Goal: Task Accomplishment & Management: Complete application form

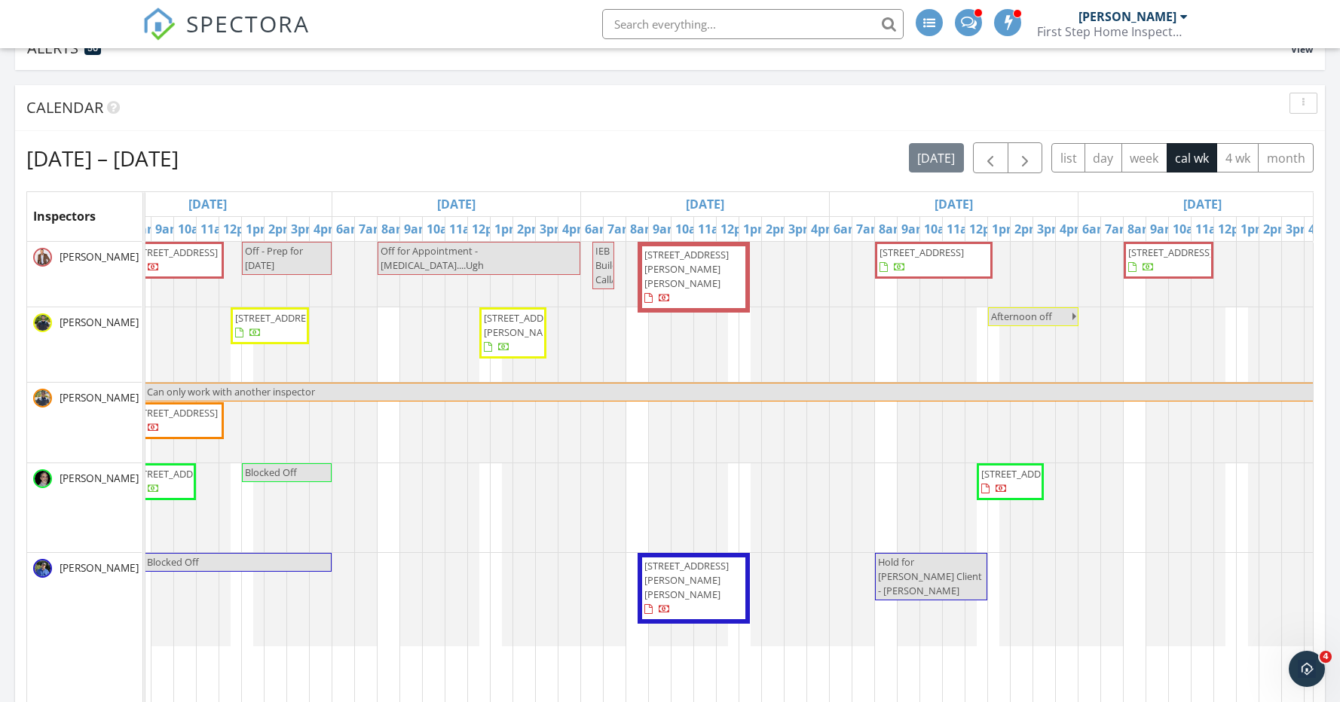
scroll to position [173, 0]
click at [988, 162] on span "button" at bounding box center [990, 157] width 18 height 18
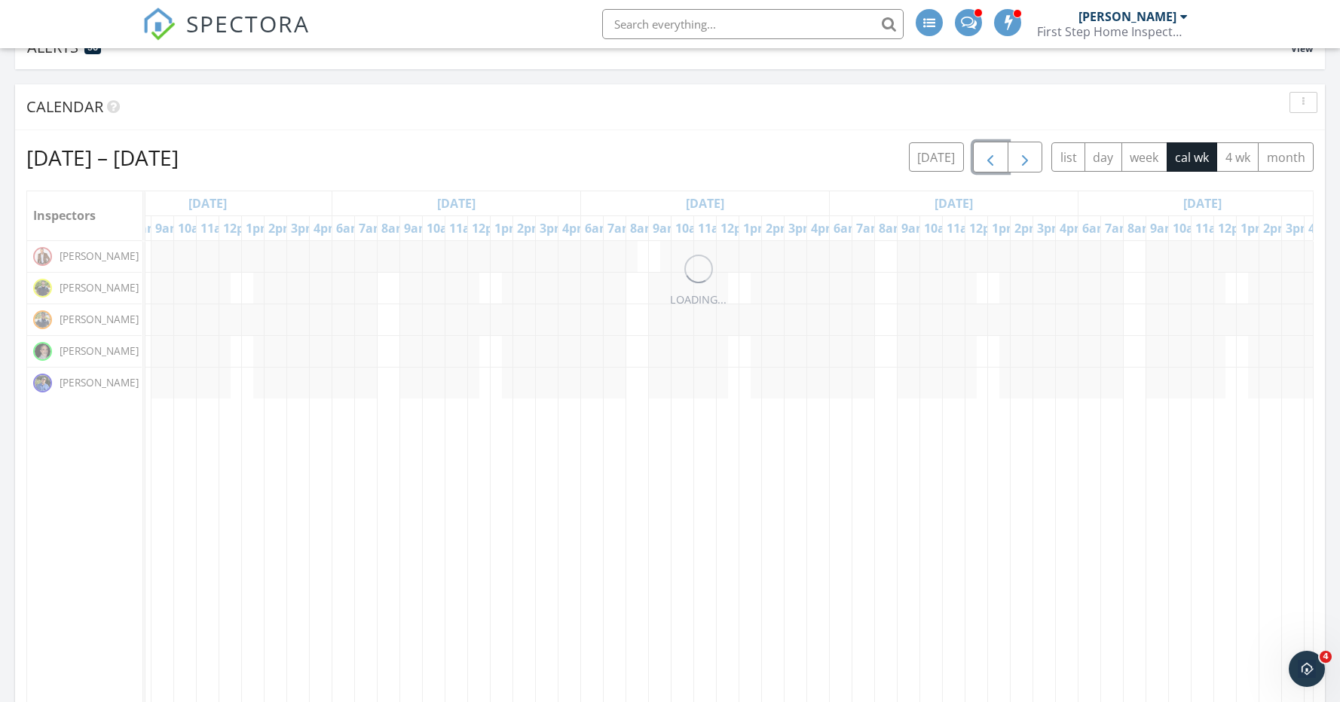
scroll to position [0, 0]
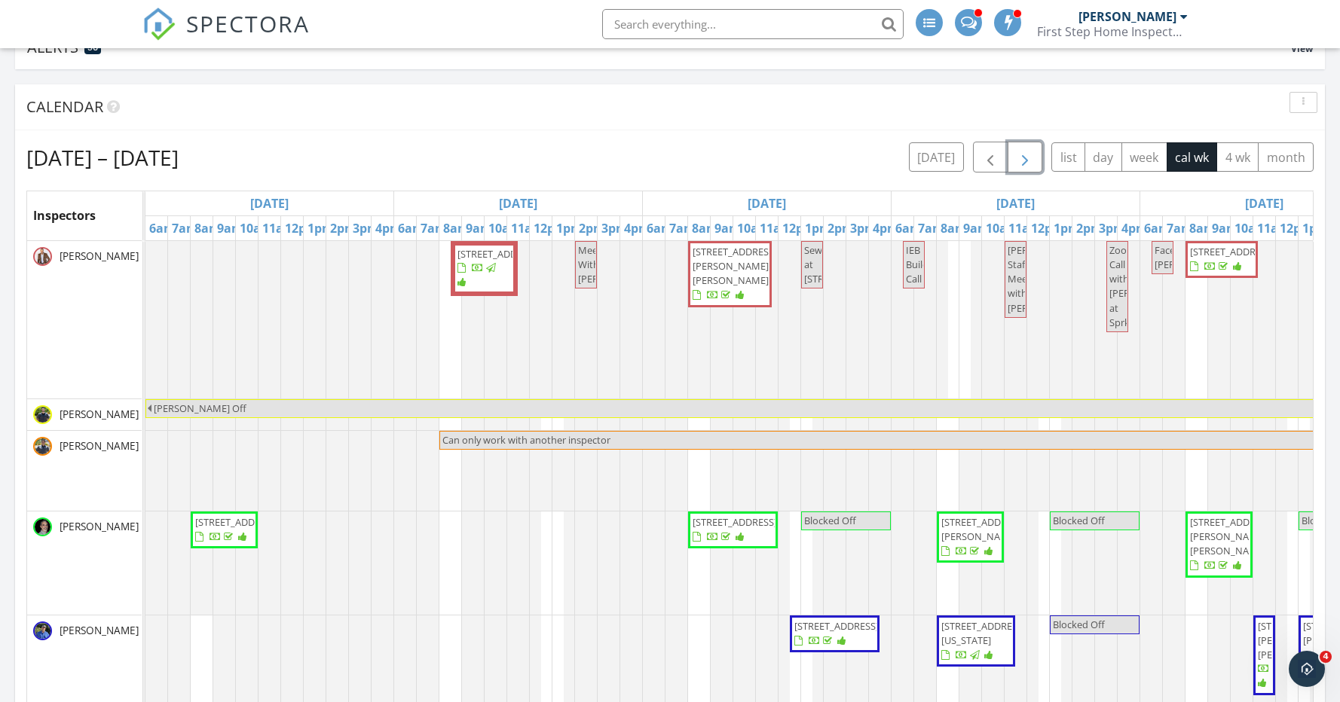
click at [1034, 166] on button "button" at bounding box center [1024, 157] width 35 height 31
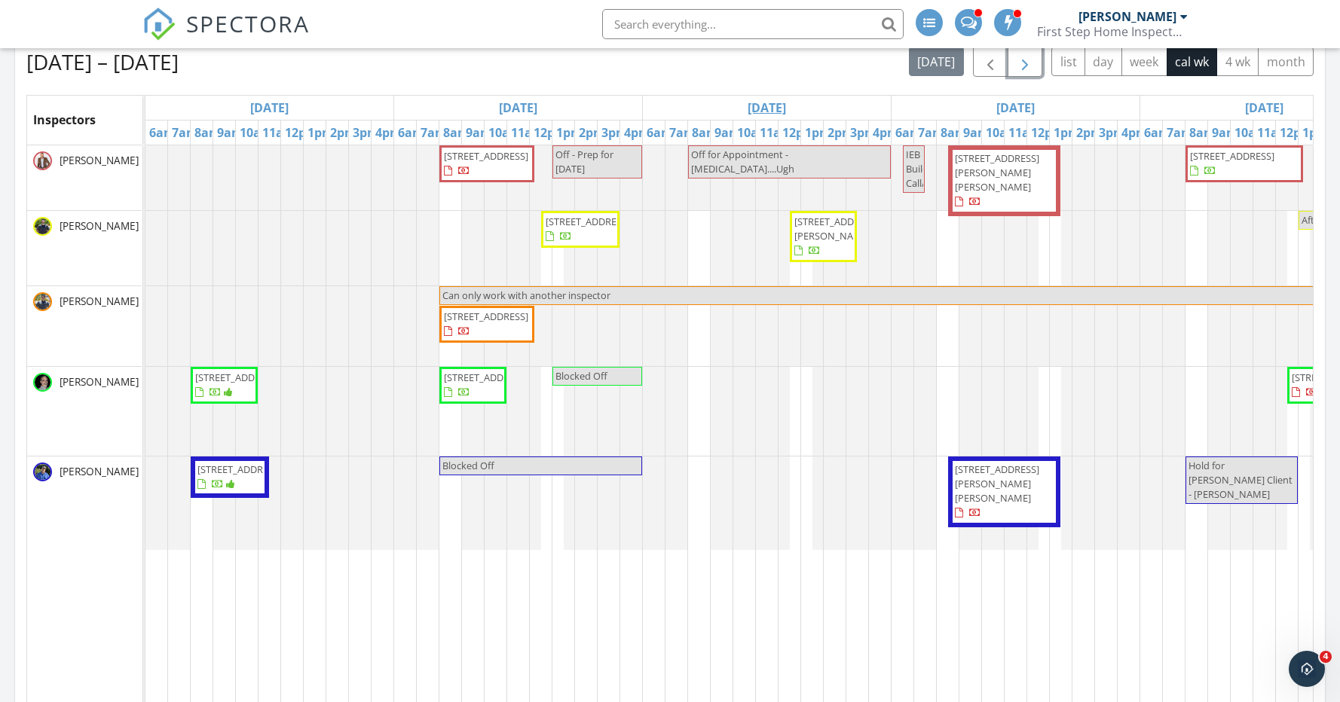
scroll to position [266, 0]
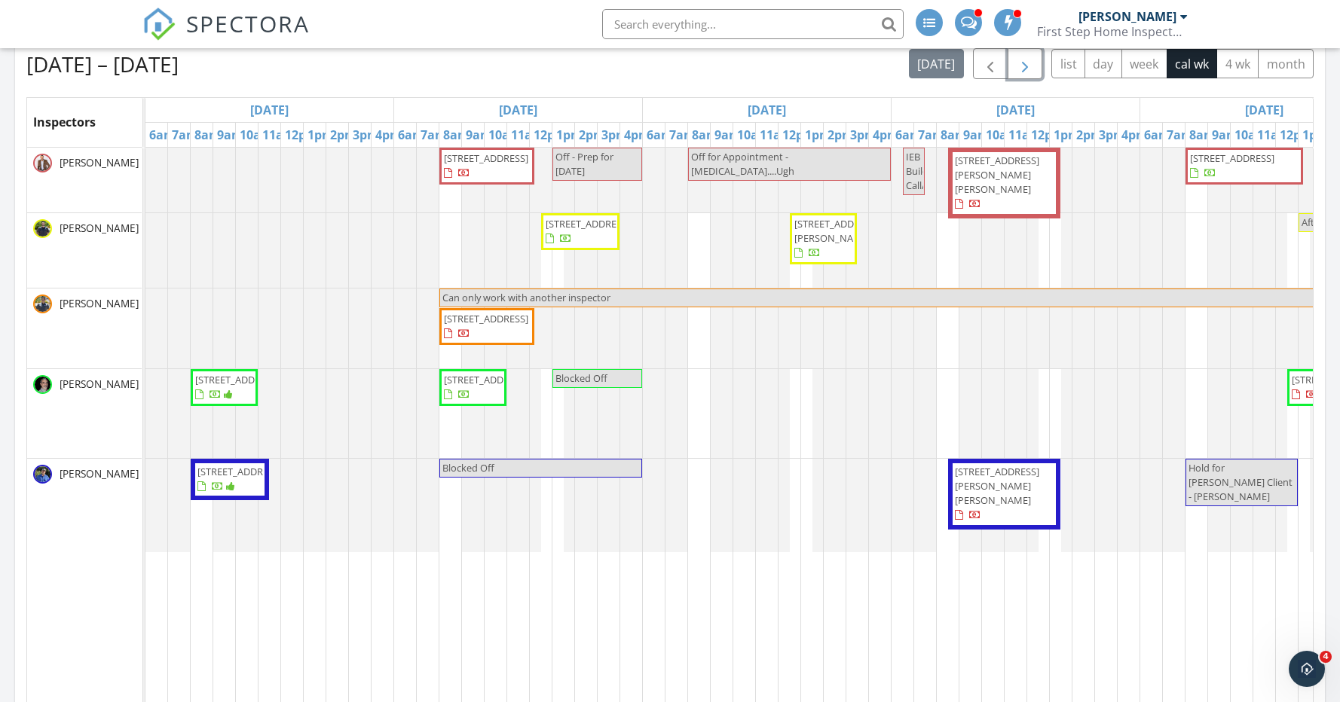
click at [499, 165] on span "8209 W Villa Chula, Peoria 85383" at bounding box center [486, 158] width 84 height 14
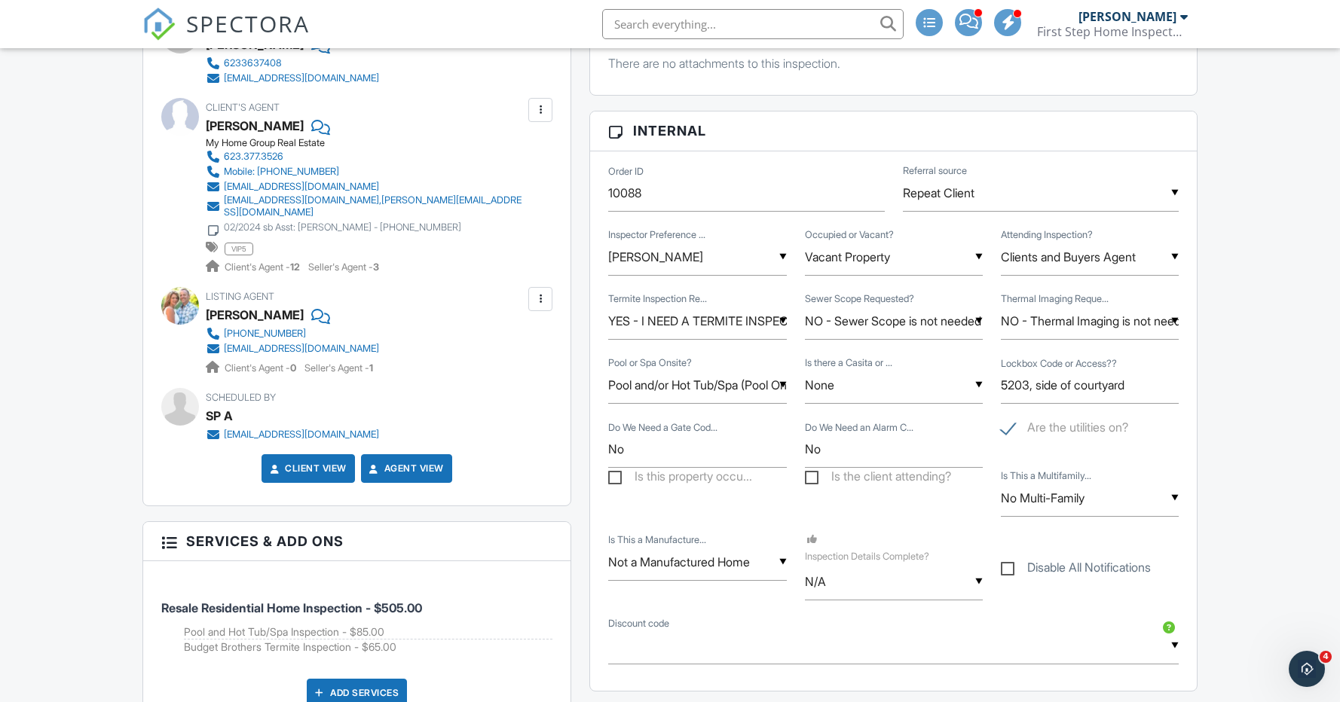
scroll to position [715, 0]
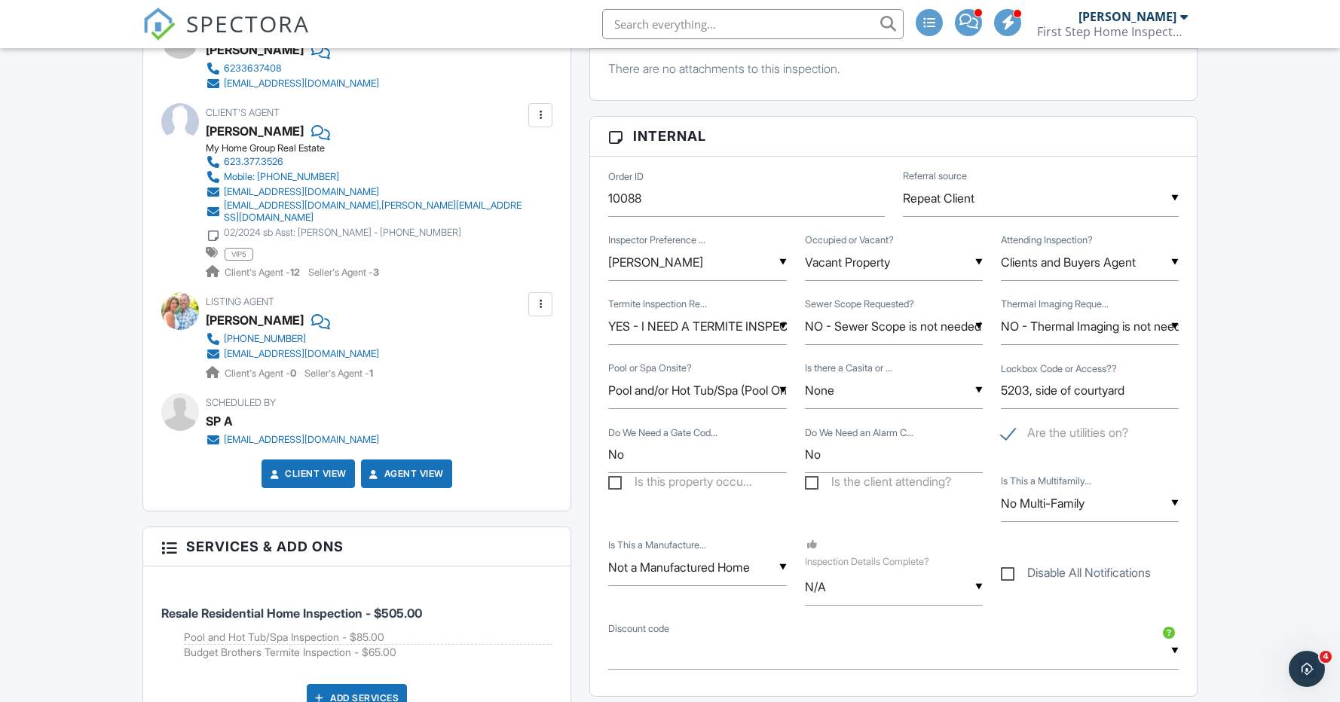
click at [680, 325] on input "YES - I NEED A TERMITE INSPECTION" at bounding box center [697, 326] width 178 height 37
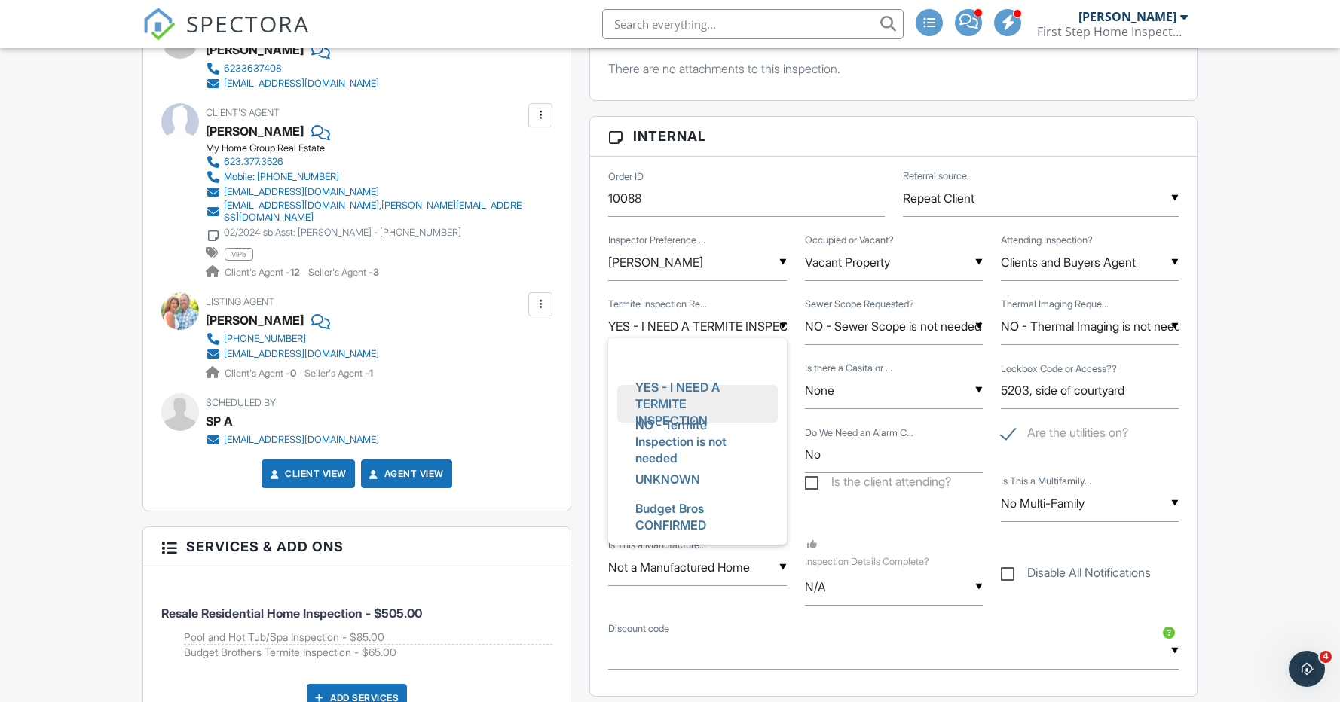
scroll to position [0, 0]
click at [704, 518] on span "Budget Bros CONFIRMED" at bounding box center [697, 517] width 148 height 54
type input "Budget Bros CONFIRMED"
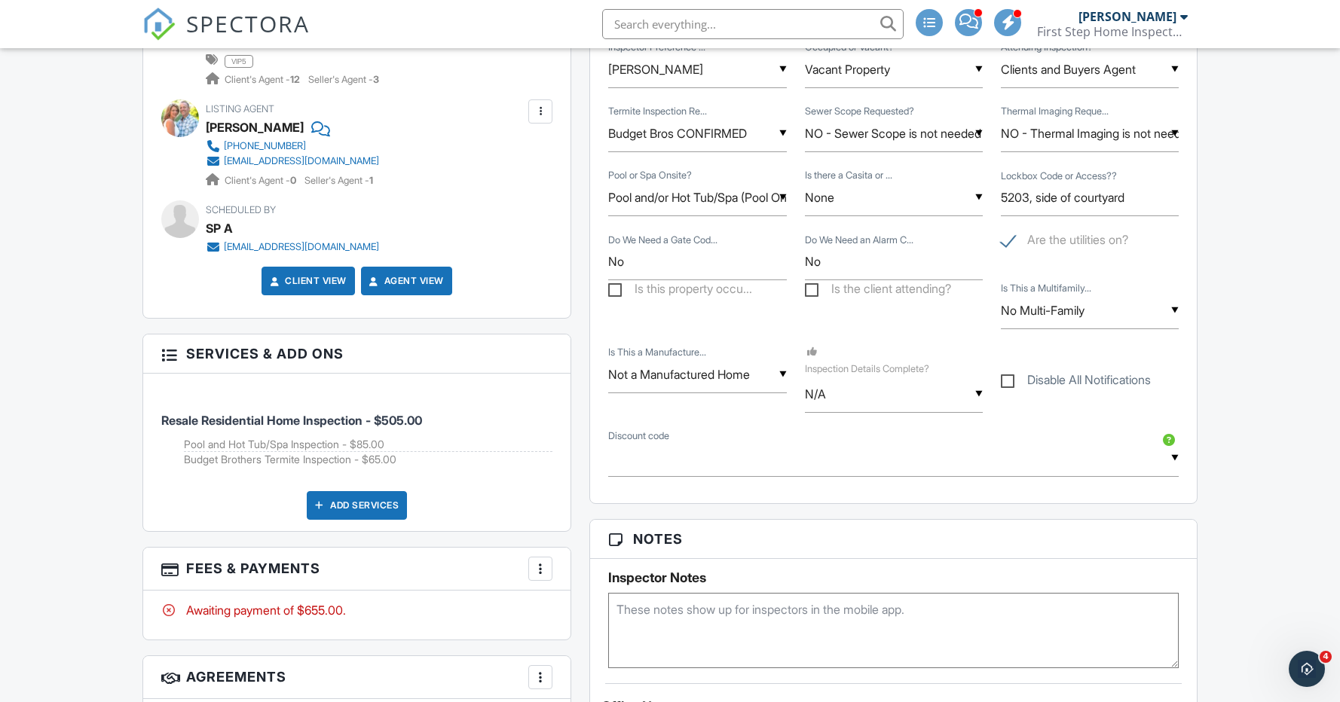
scroll to position [910, 0]
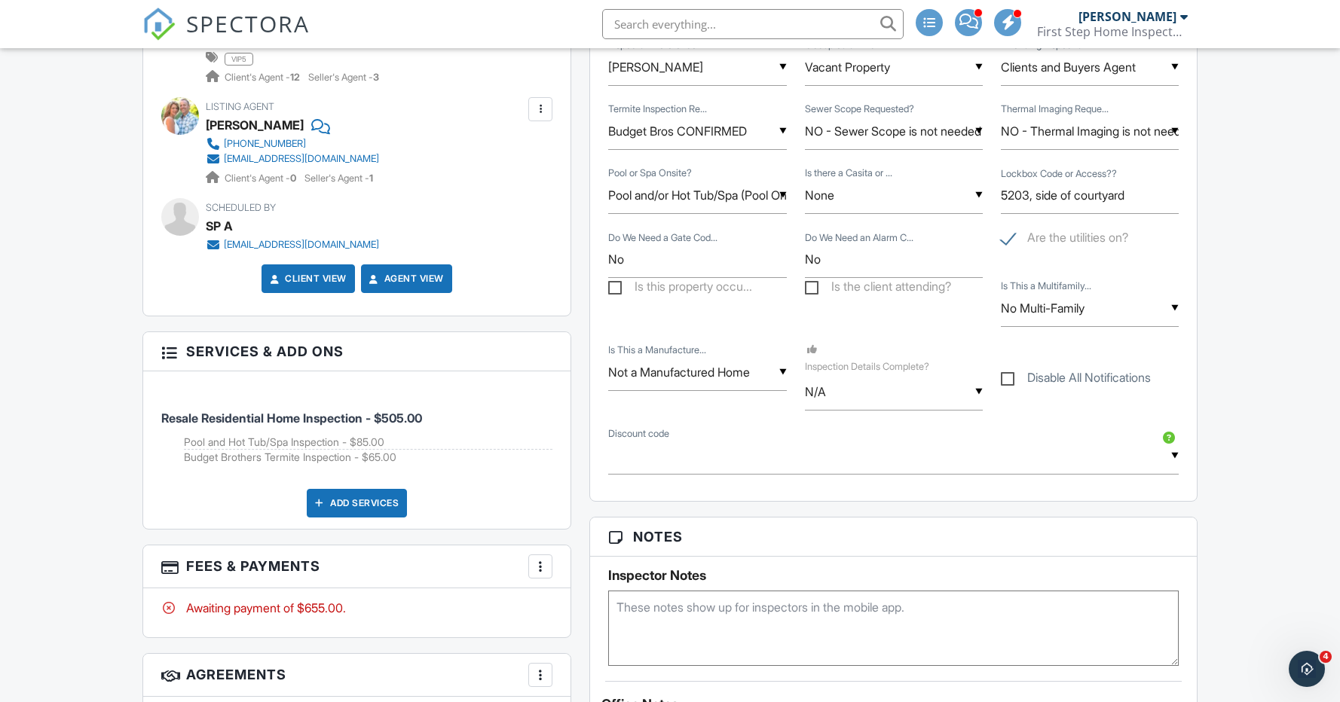
click at [866, 391] on input "N/A" at bounding box center [894, 392] width 178 height 37
click at [850, 469] on span "Yes" at bounding box center [842, 470] width 44 height 38
type input "Yes"
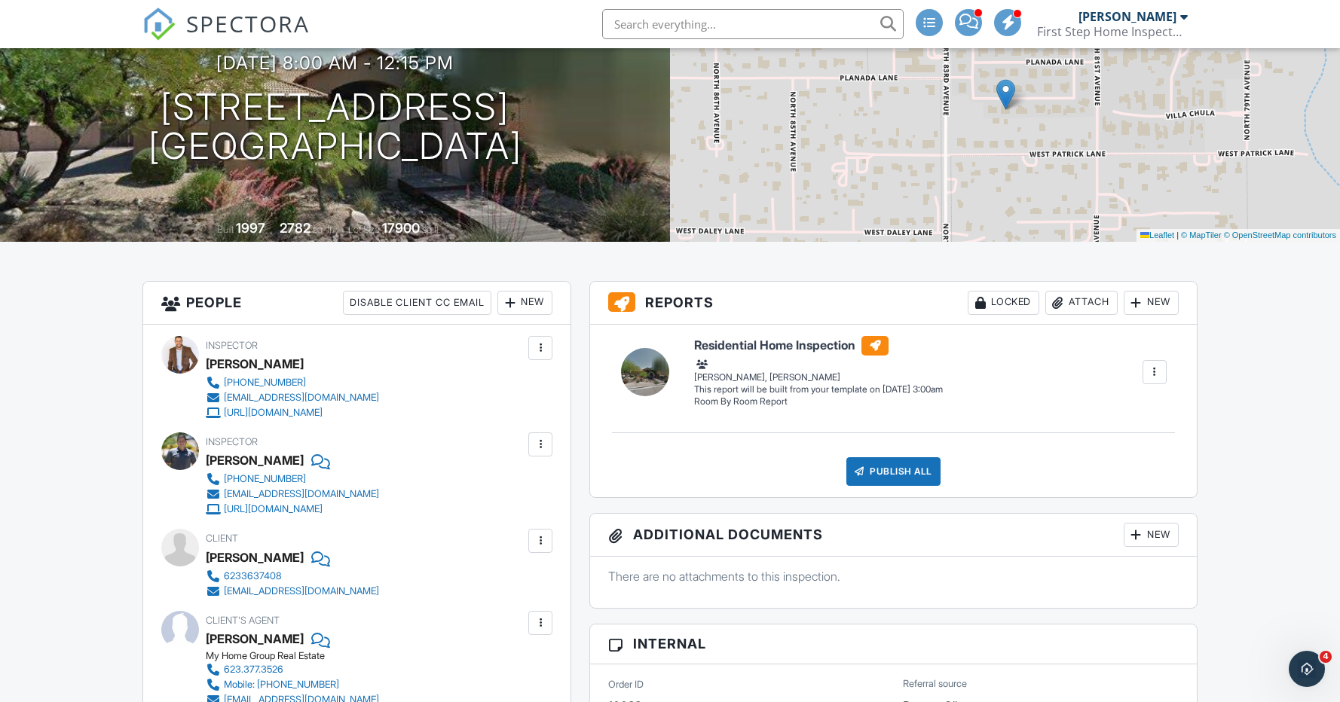
scroll to position [0, 0]
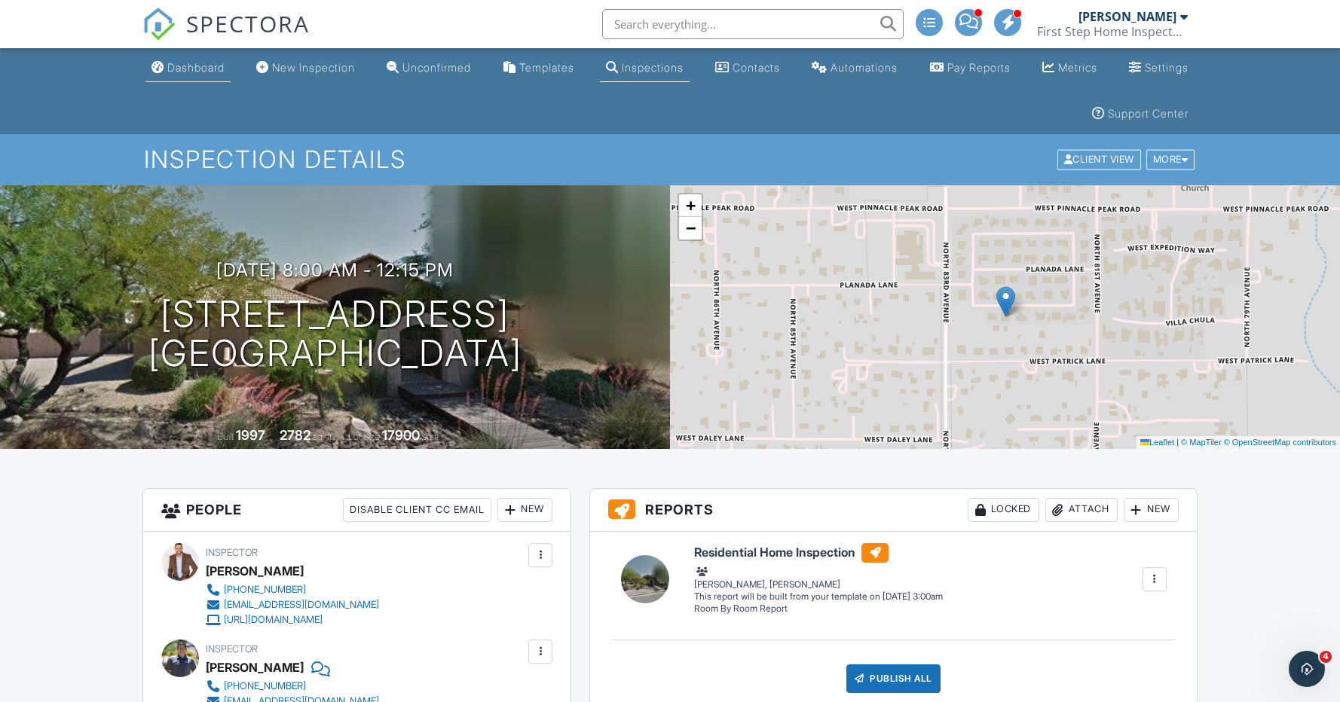
click at [214, 66] on div "Dashboard" at bounding box center [195, 67] width 57 height 13
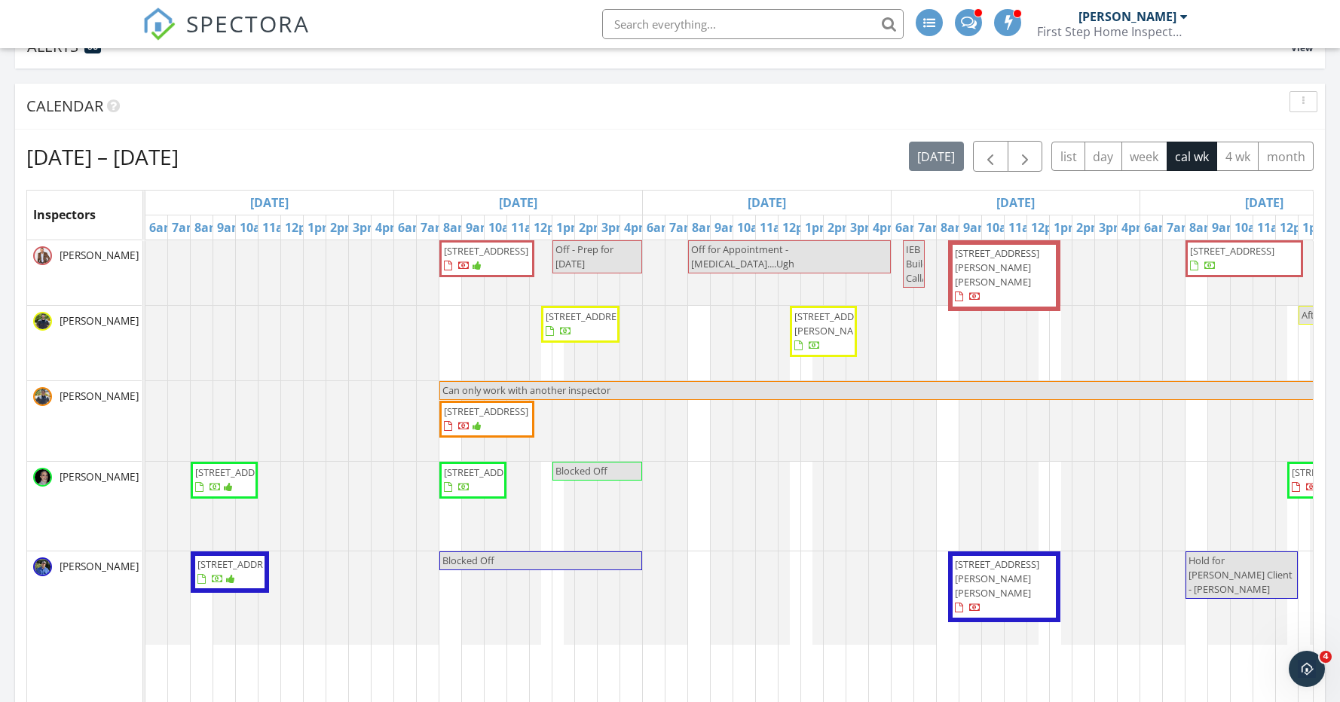
scroll to position [174, 0]
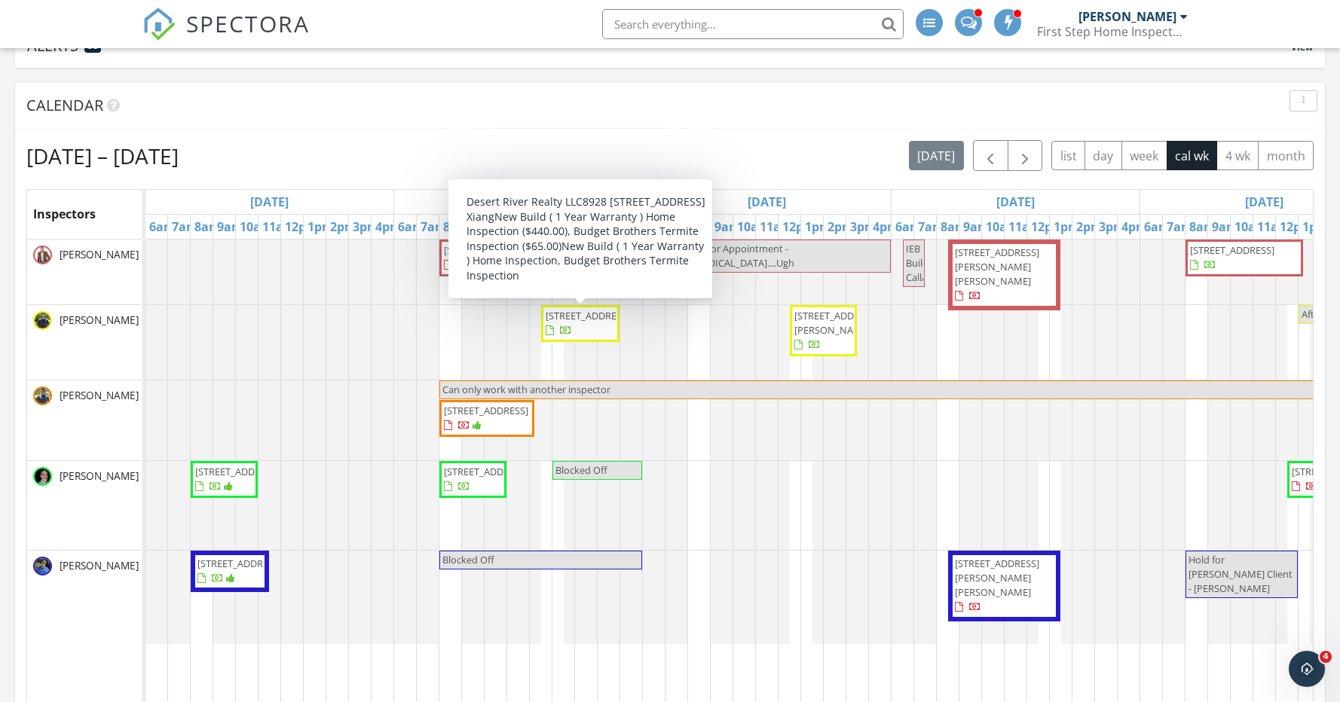
click at [573, 322] on span "8928 W Orange Dr, Glendale 85305" at bounding box center [587, 316] width 84 height 14
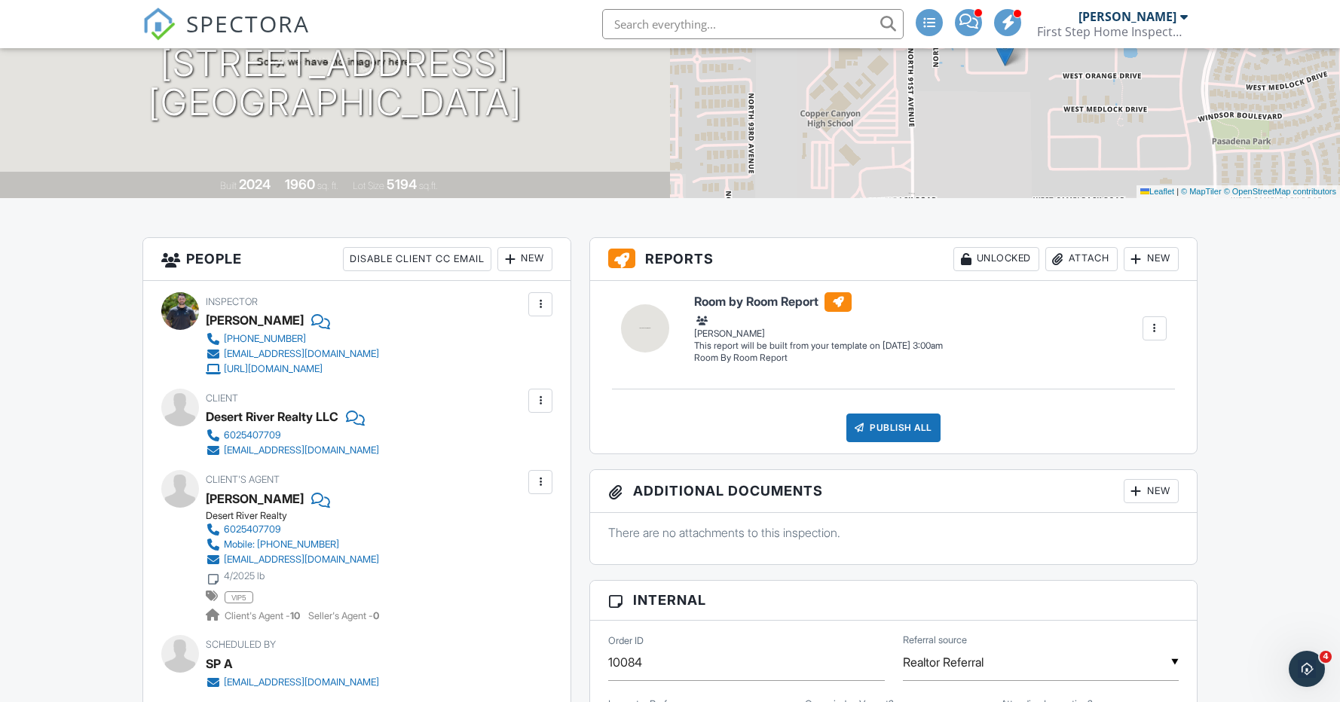
click at [1151, 323] on div at bounding box center [1154, 328] width 15 height 15
click at [1079, 434] on div "Delete" at bounding box center [1080, 433] width 32 height 17
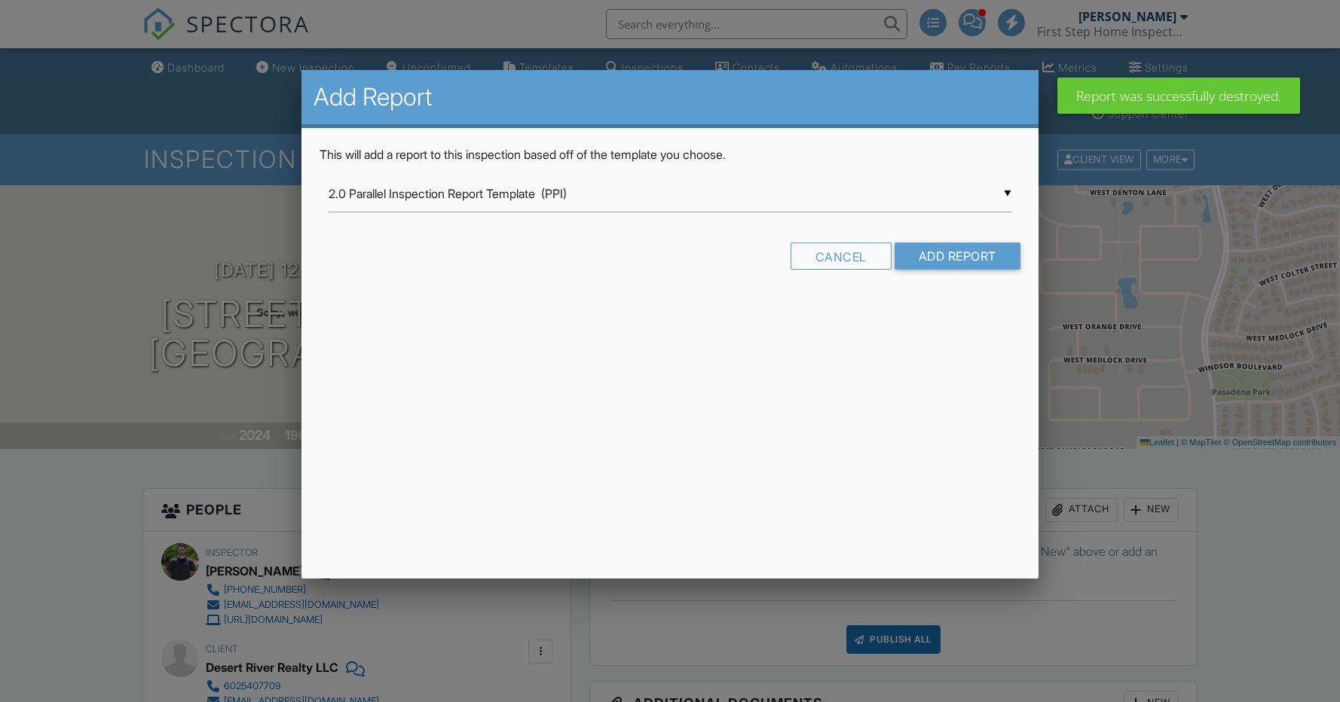
click at [589, 199] on div "▼ 2.0 Parallel Inspection Report Template (PPI) 2.0 Parallel Inspection Report …" at bounding box center [669, 194] width 683 height 37
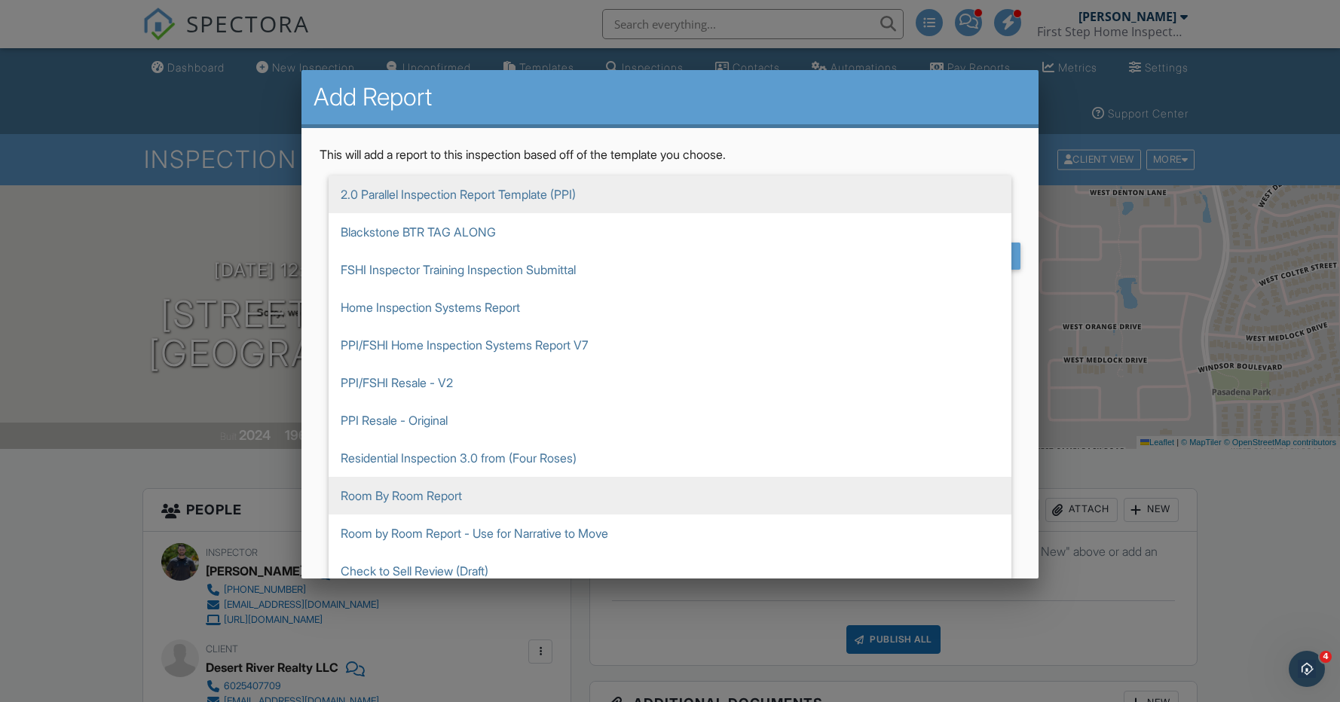
click at [502, 500] on span "Room By Room Report" at bounding box center [669, 496] width 683 height 38
type input "Room By Room Report"
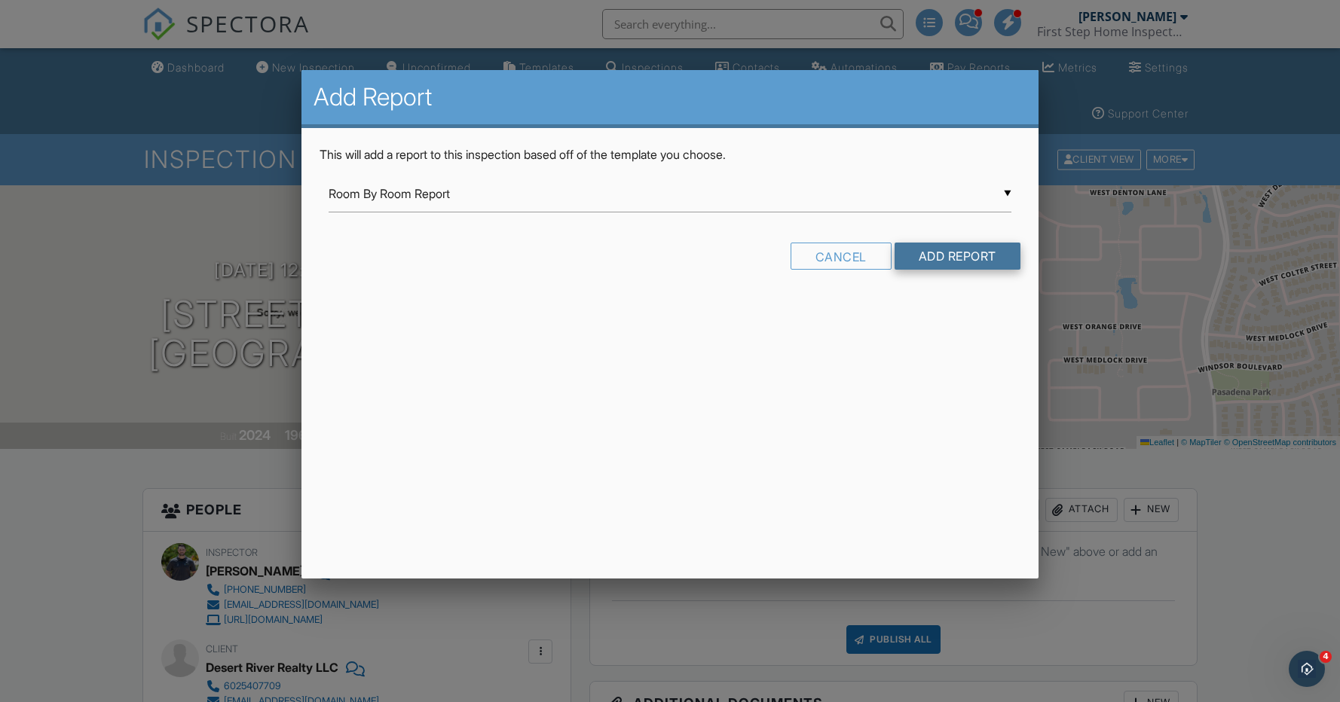
click at [955, 258] on input "Add Report" at bounding box center [957, 256] width 126 height 27
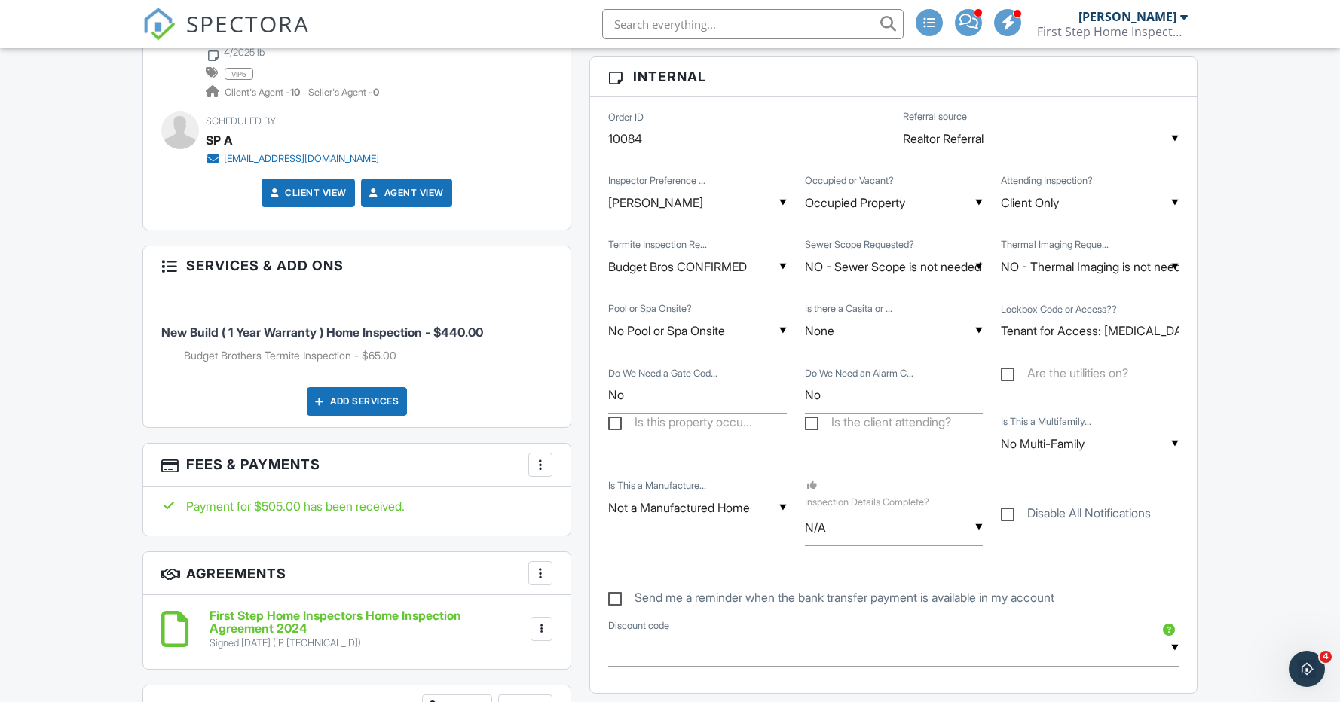
scroll to position [772, 0]
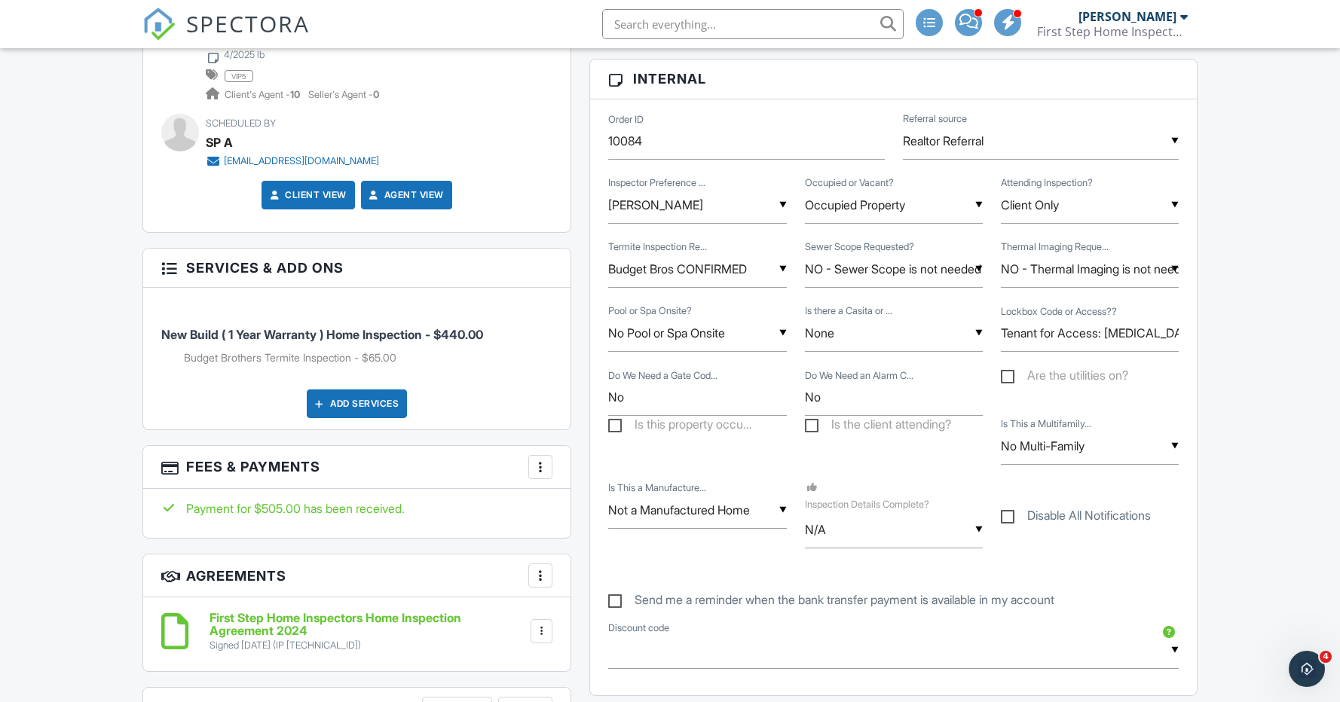
click at [848, 535] on div "▼ N/A N/A Yes No N/A Yes No" at bounding box center [894, 530] width 178 height 37
click at [868, 600] on li "Yes" at bounding box center [894, 607] width 160 height 38
type input "Yes"
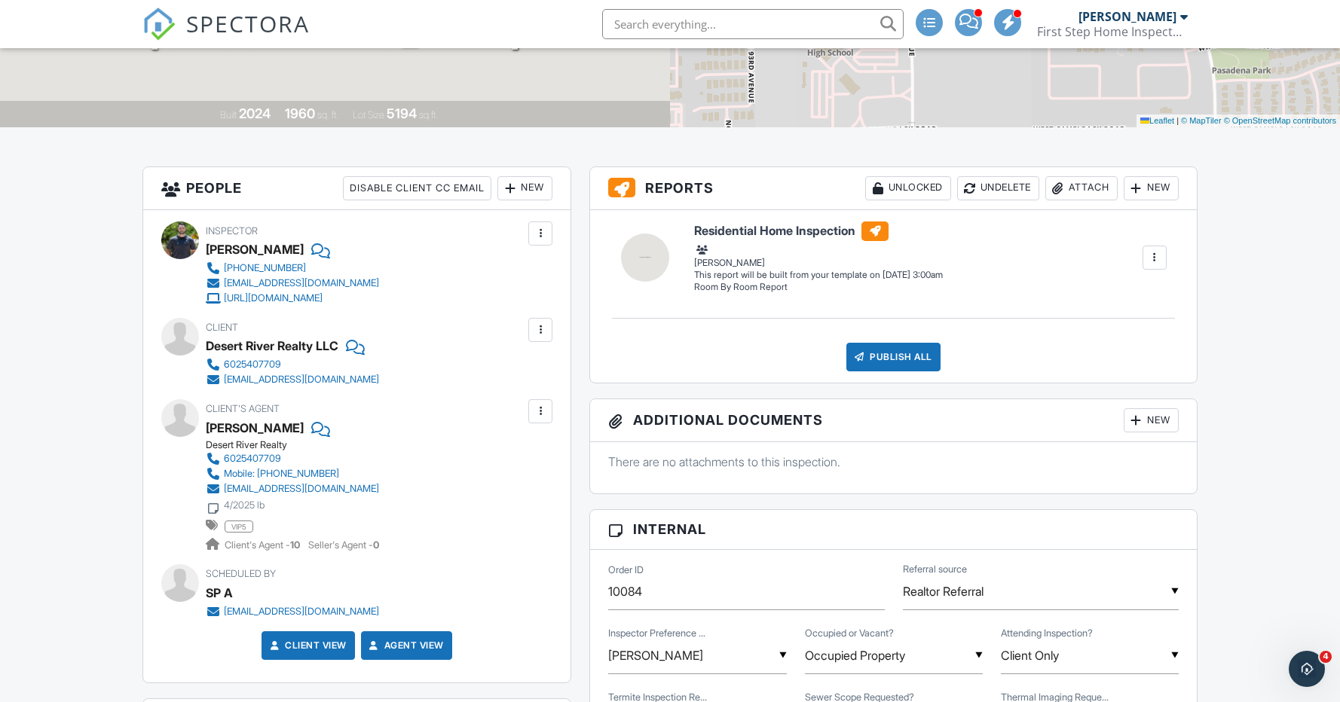
scroll to position [0, 0]
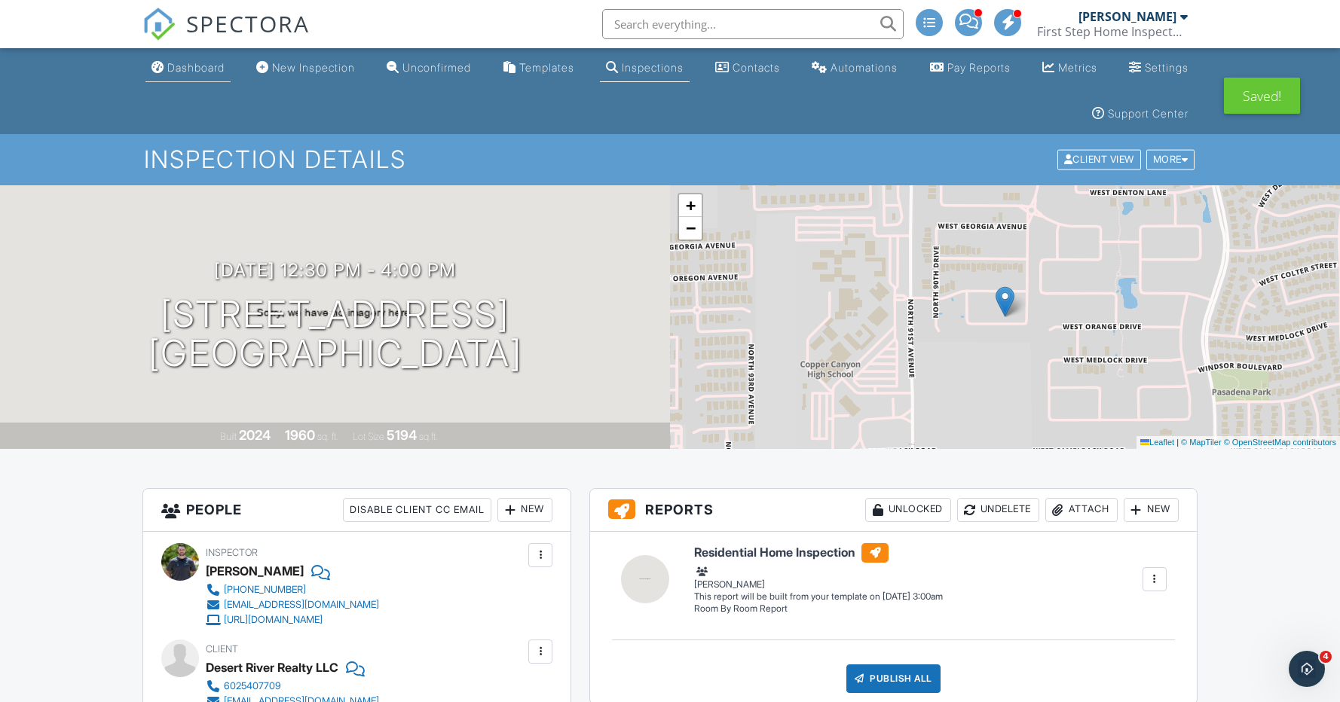
click at [217, 68] on div "Dashboard" at bounding box center [195, 67] width 57 height 13
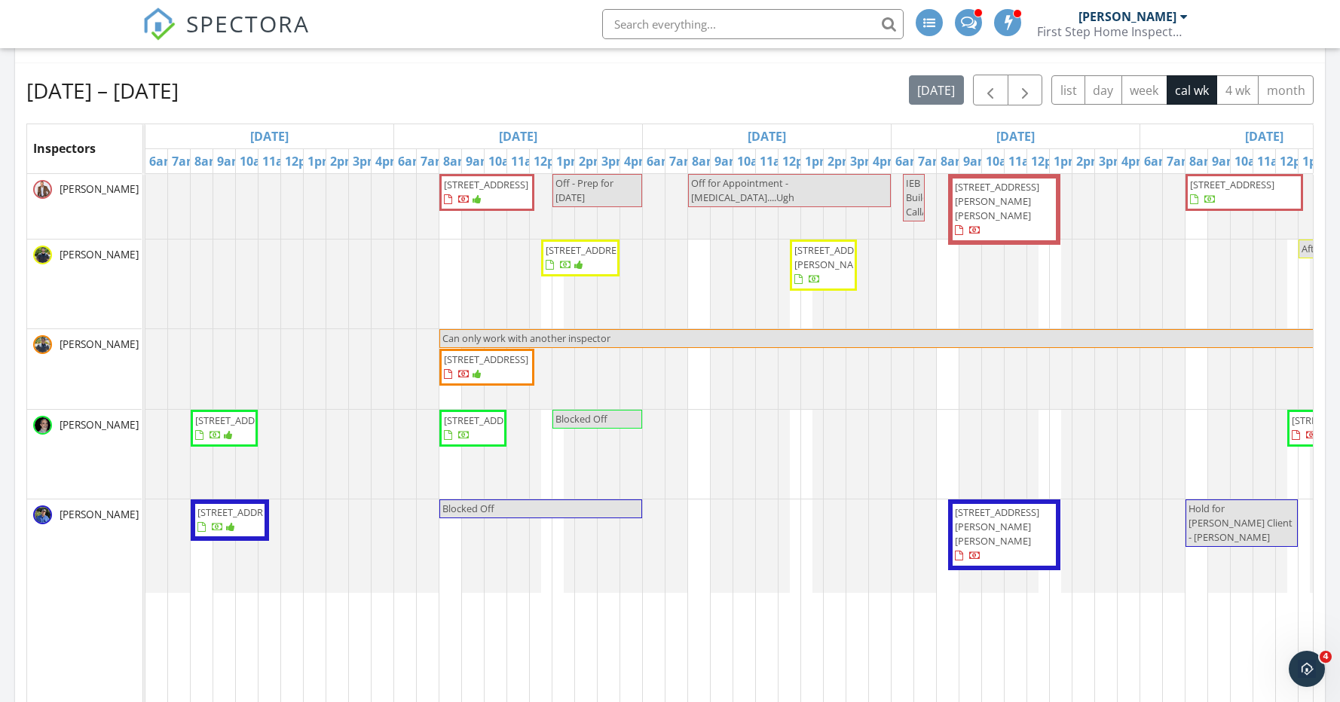
scroll to position [243, 0]
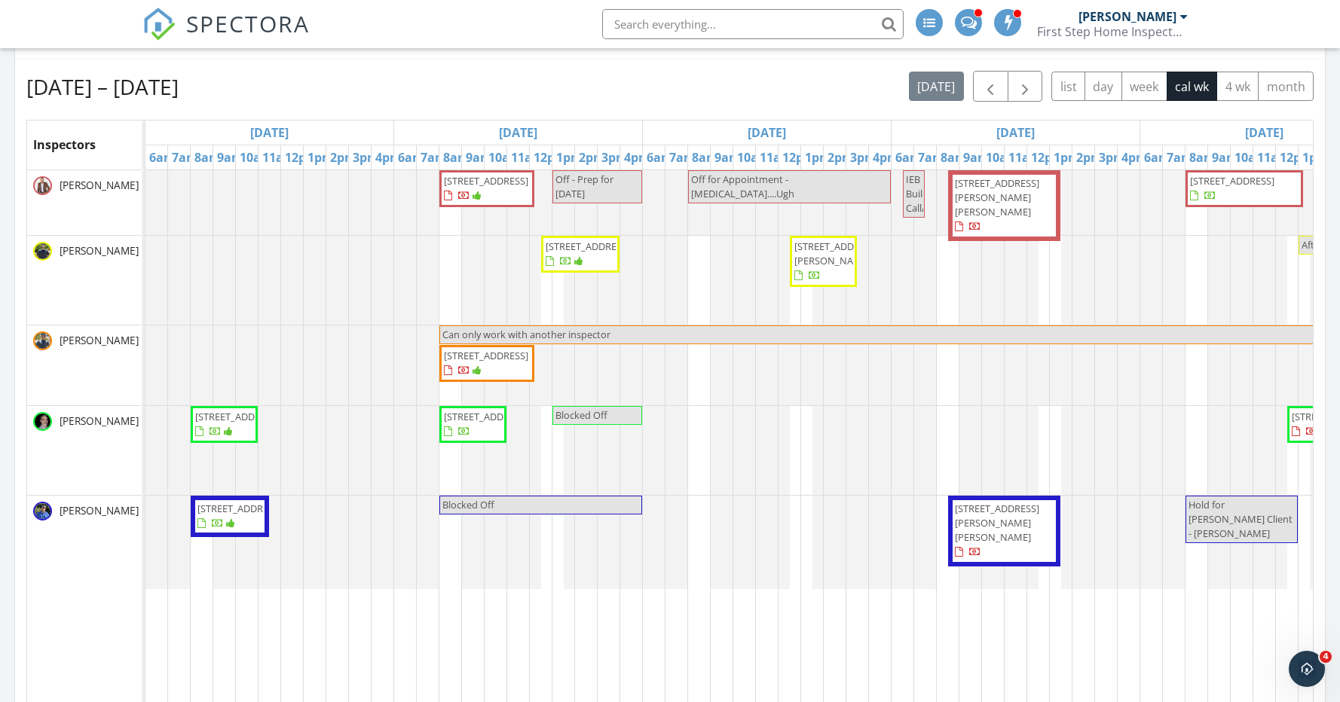
click at [460, 423] on span "[STREET_ADDRESS]" at bounding box center [486, 417] width 84 height 14
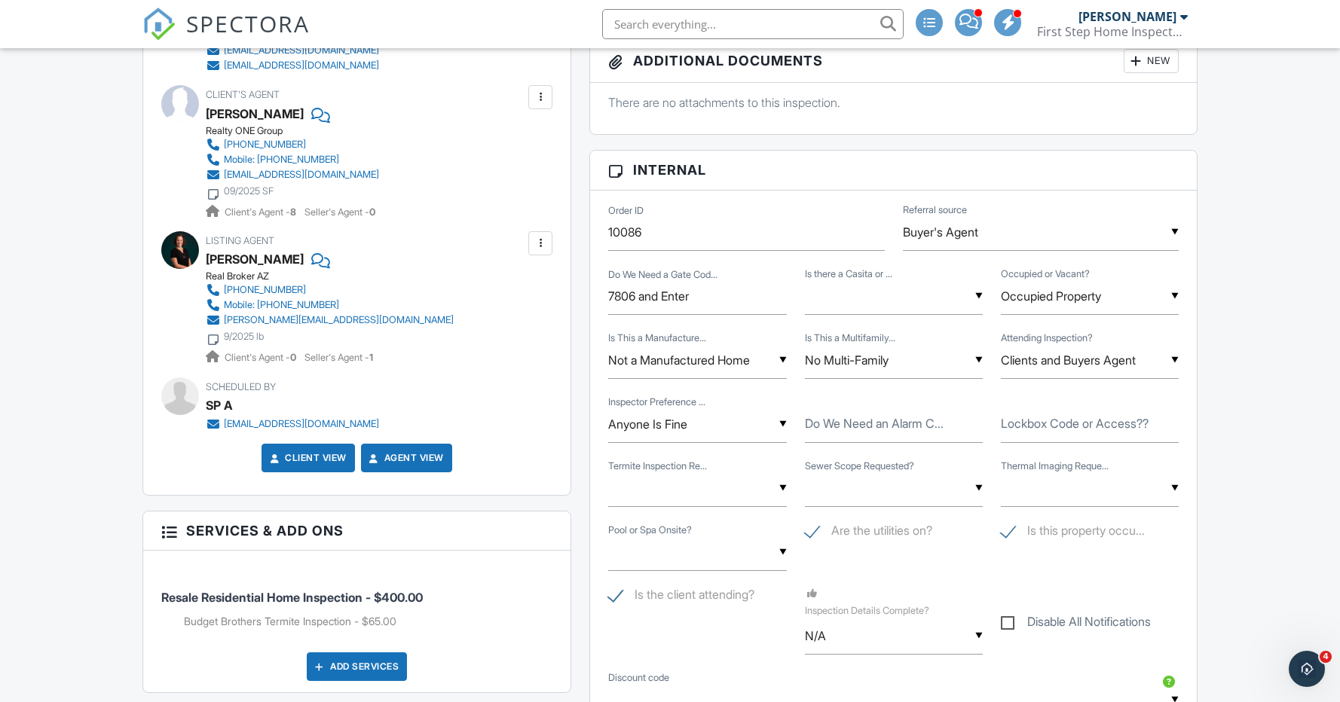
click at [854, 303] on div "▼ None Guest Casita/NO Kitchen Guest Casita with a Kitchen Detached Structure/B…" at bounding box center [894, 296] width 178 height 37
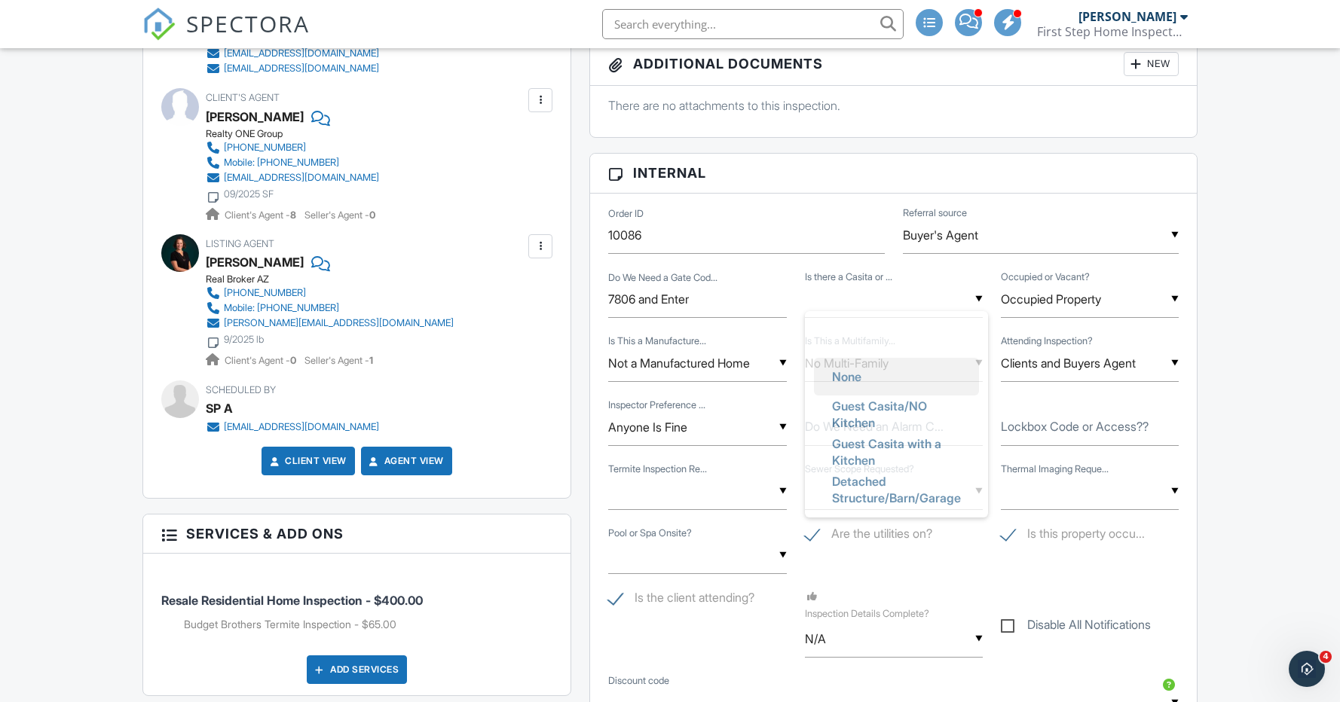
click at [858, 371] on span "None" at bounding box center [846, 377] width 53 height 38
type input "None"
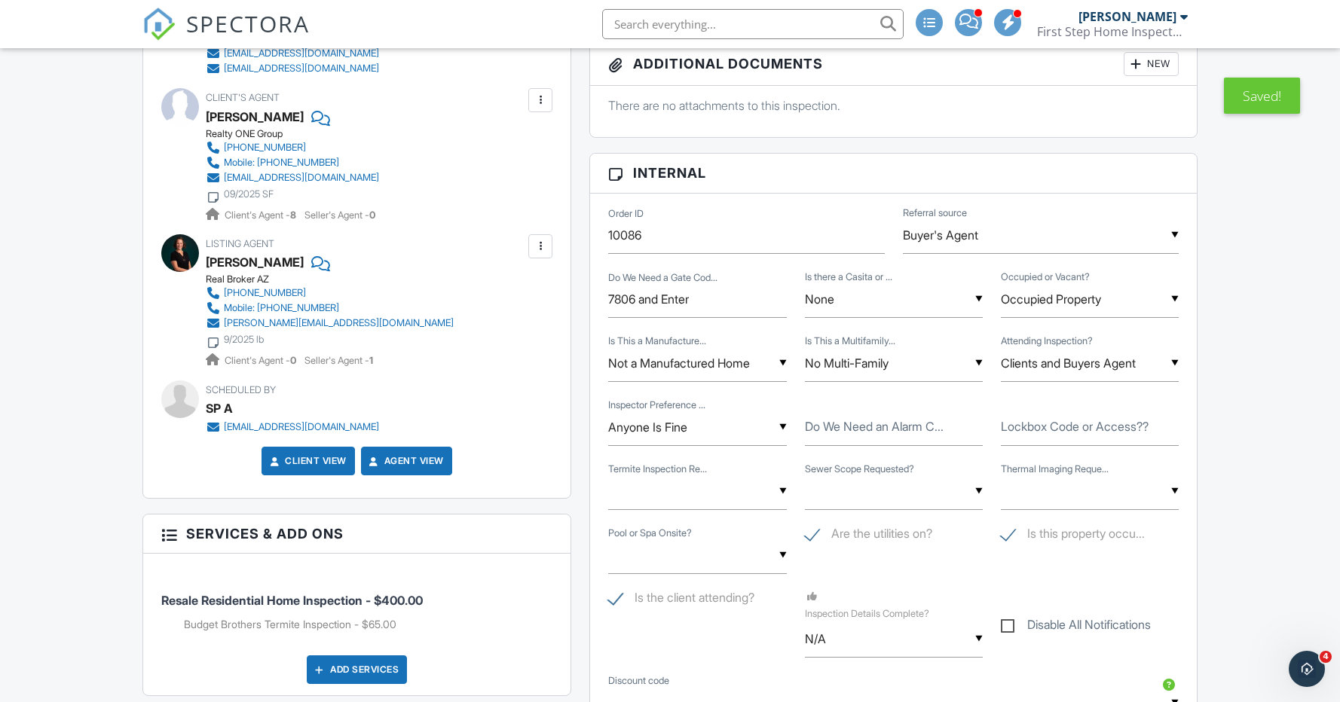
click at [696, 500] on div "▼ YES - I NEED A TERMITE INSPECTION NO - Termite Inspection is not needed UNKNO…" at bounding box center [697, 491] width 178 height 37
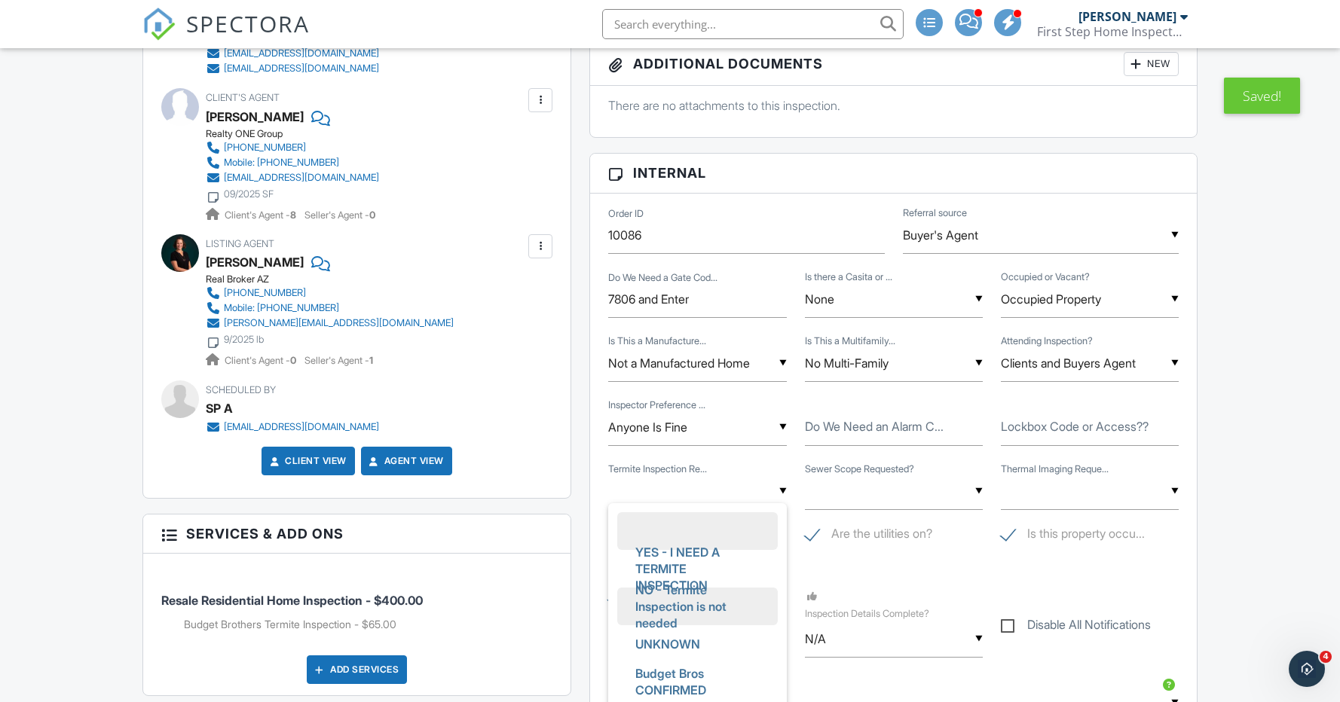
click at [661, 574] on span "NO - Termite Inspection is not needed" at bounding box center [697, 606] width 148 height 71
type input "NO - Termite Inspection is not needed"
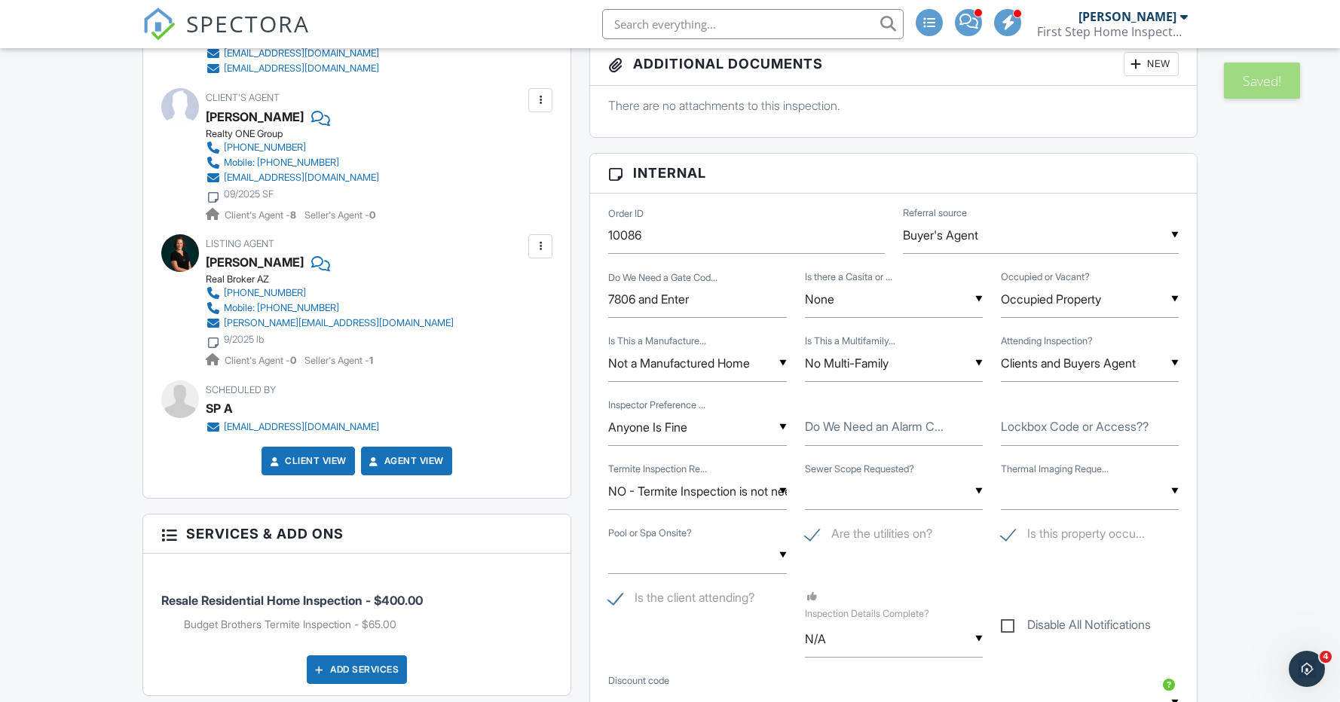
click at [843, 489] on input "text" at bounding box center [894, 491] width 178 height 37
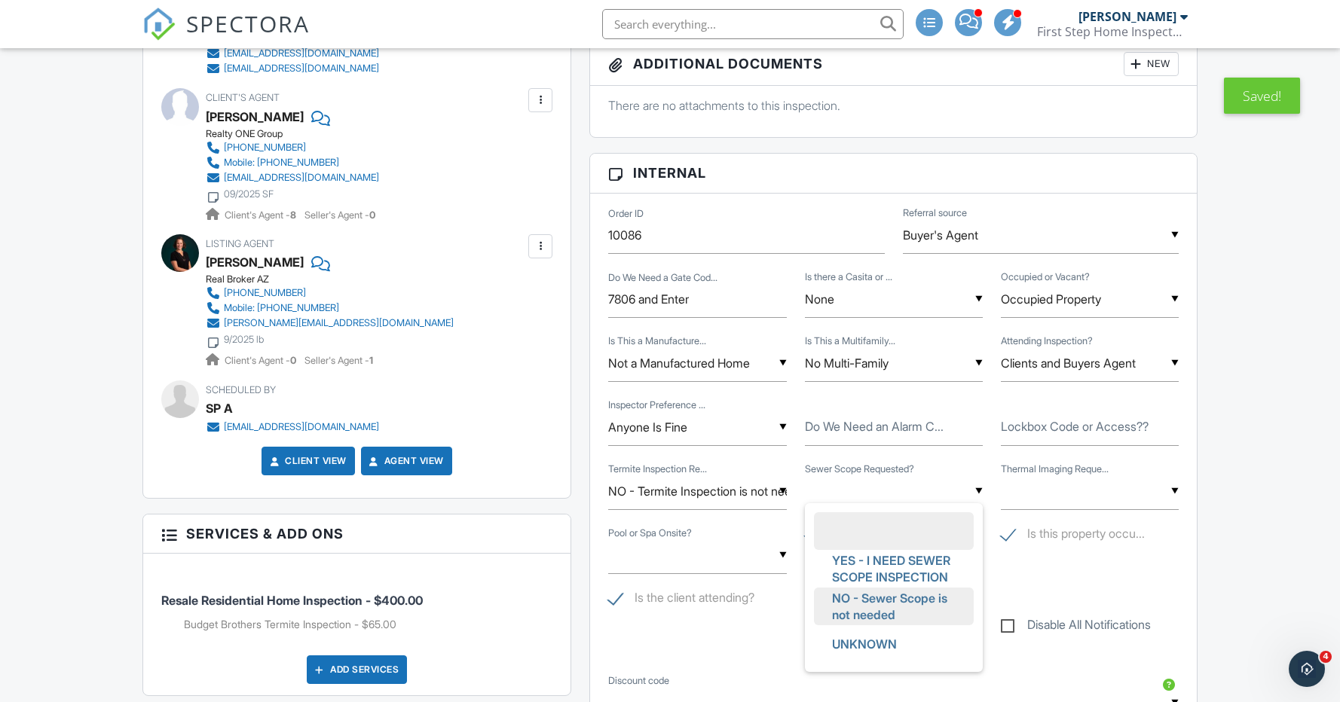
click at [860, 601] on span "NO - Sewer Scope is not needed" at bounding box center [894, 606] width 148 height 54
type input "NO - Sewer Scope is not needed"
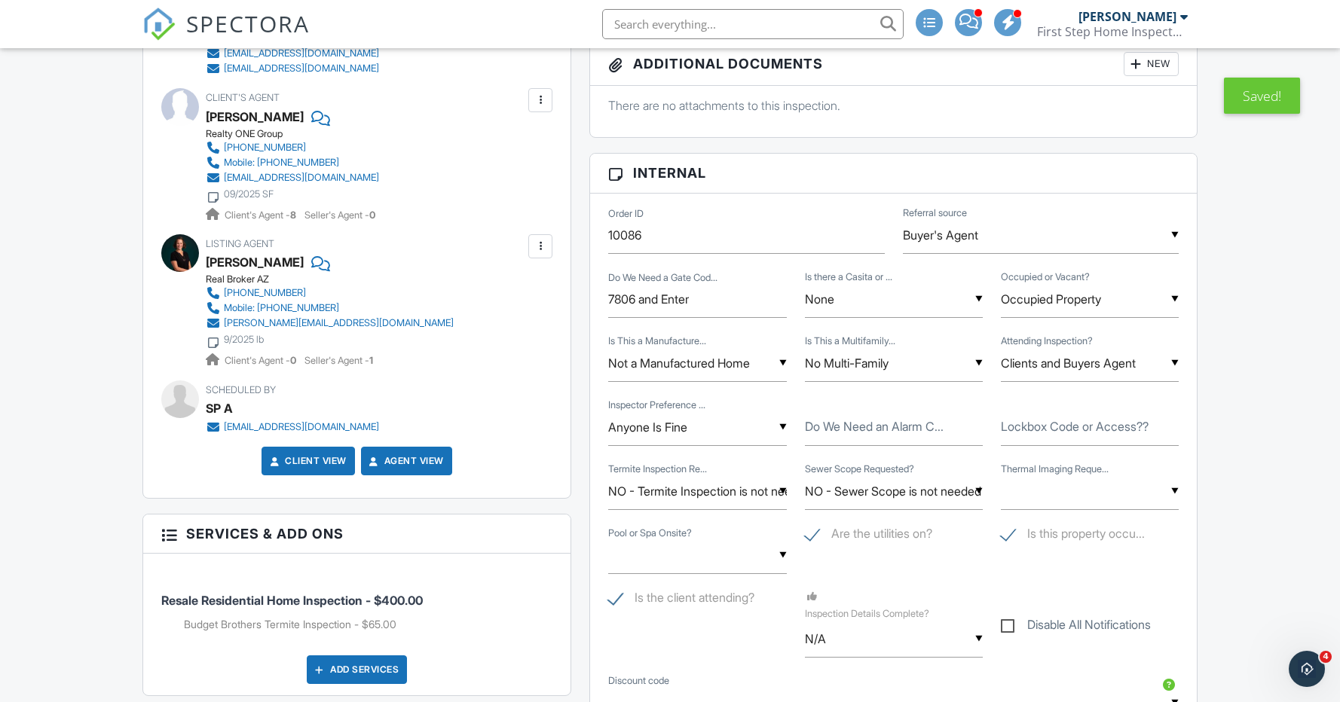
click at [872, 423] on label "Do We Need an Alarm C..." at bounding box center [874, 426] width 139 height 17
click at [872, 423] on input "Do We Need an Alarm C..." at bounding box center [894, 427] width 178 height 37
type input "No"
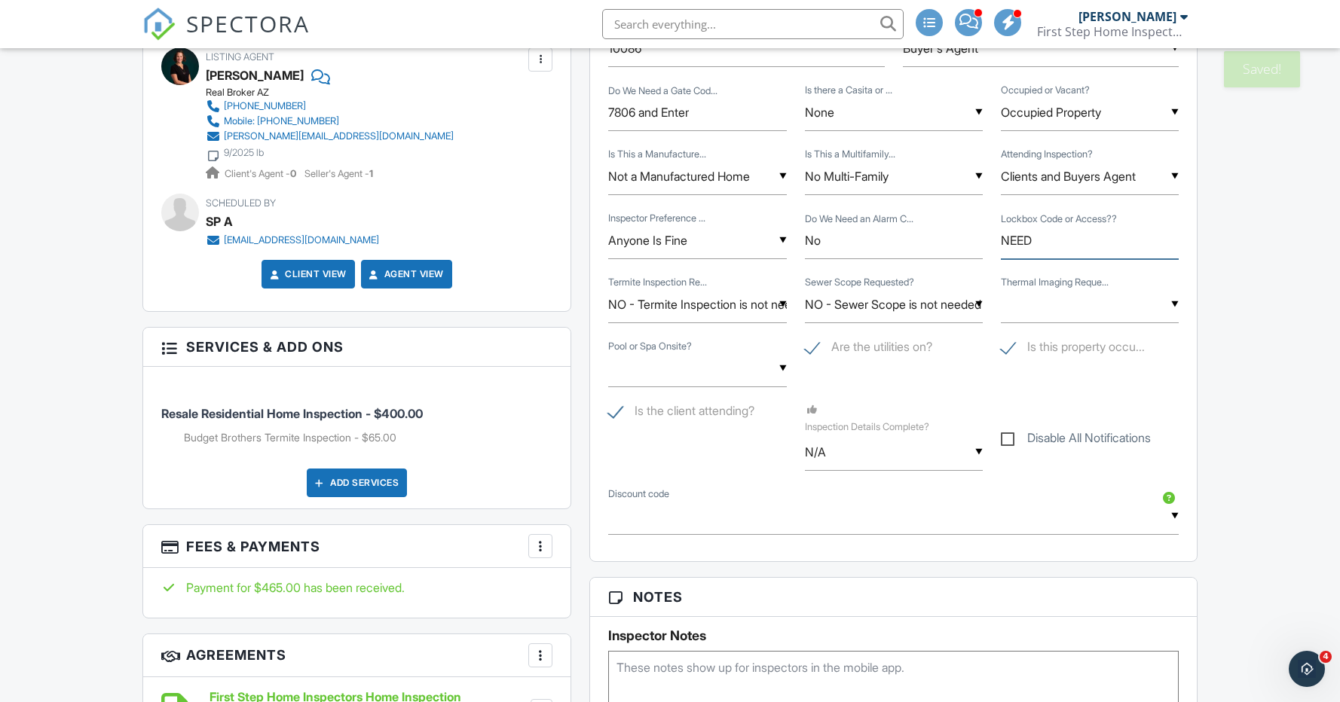
scroll to position [879, 0]
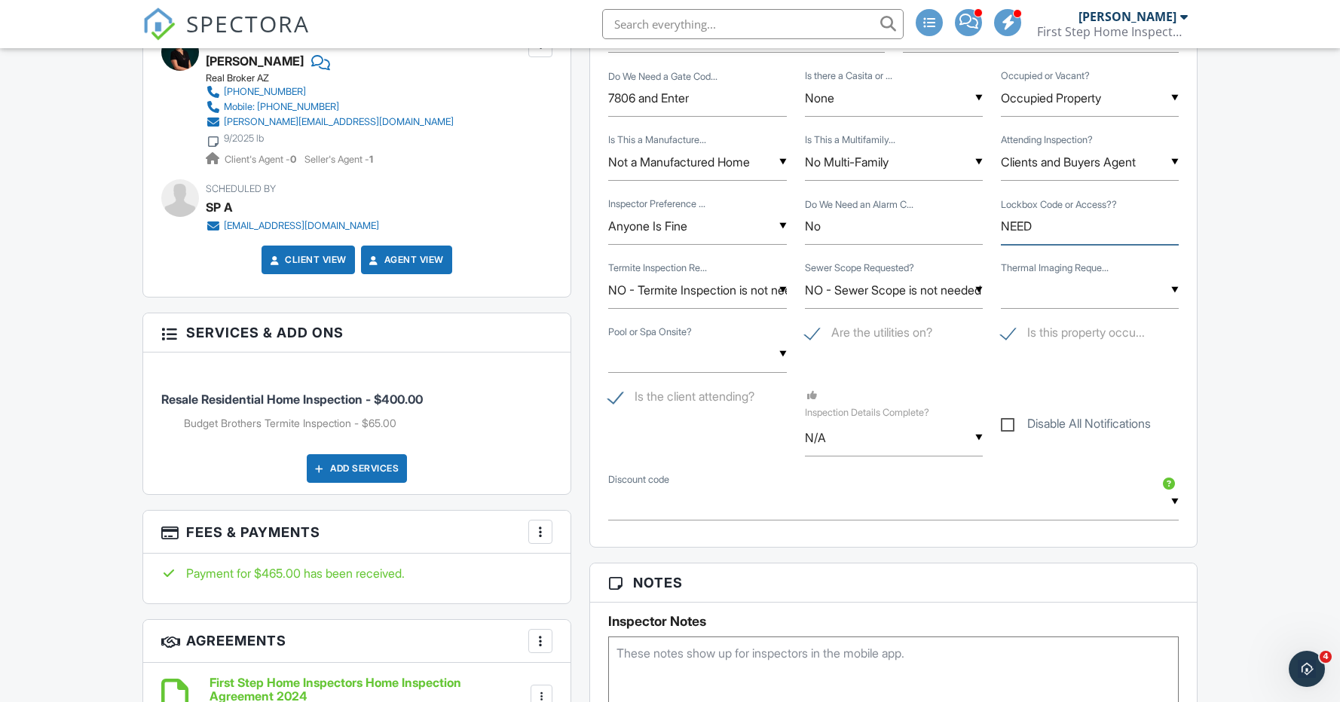
type input "NEED"
click at [703, 355] on input "text" at bounding box center [697, 354] width 178 height 37
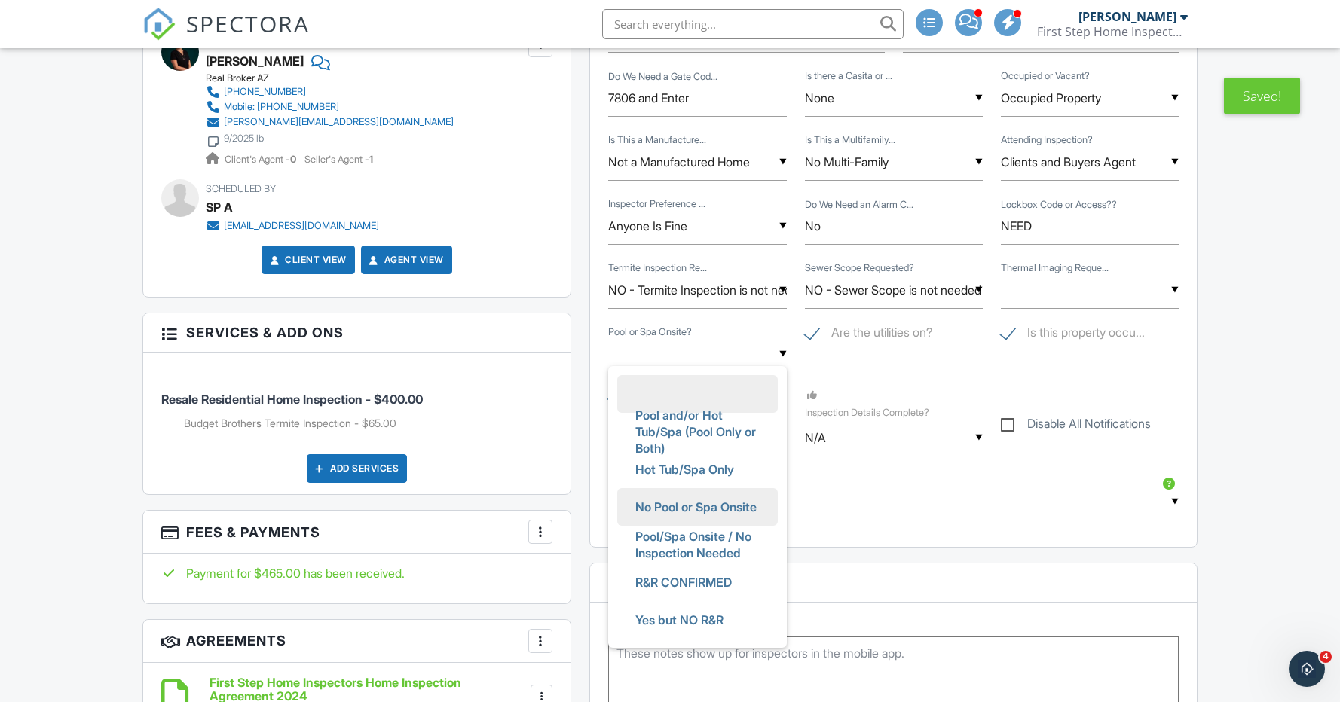
click at [695, 507] on span "No Pool or Spa Onsite" at bounding box center [695, 507] width 145 height 38
type input "No Pool or Spa Onsite"
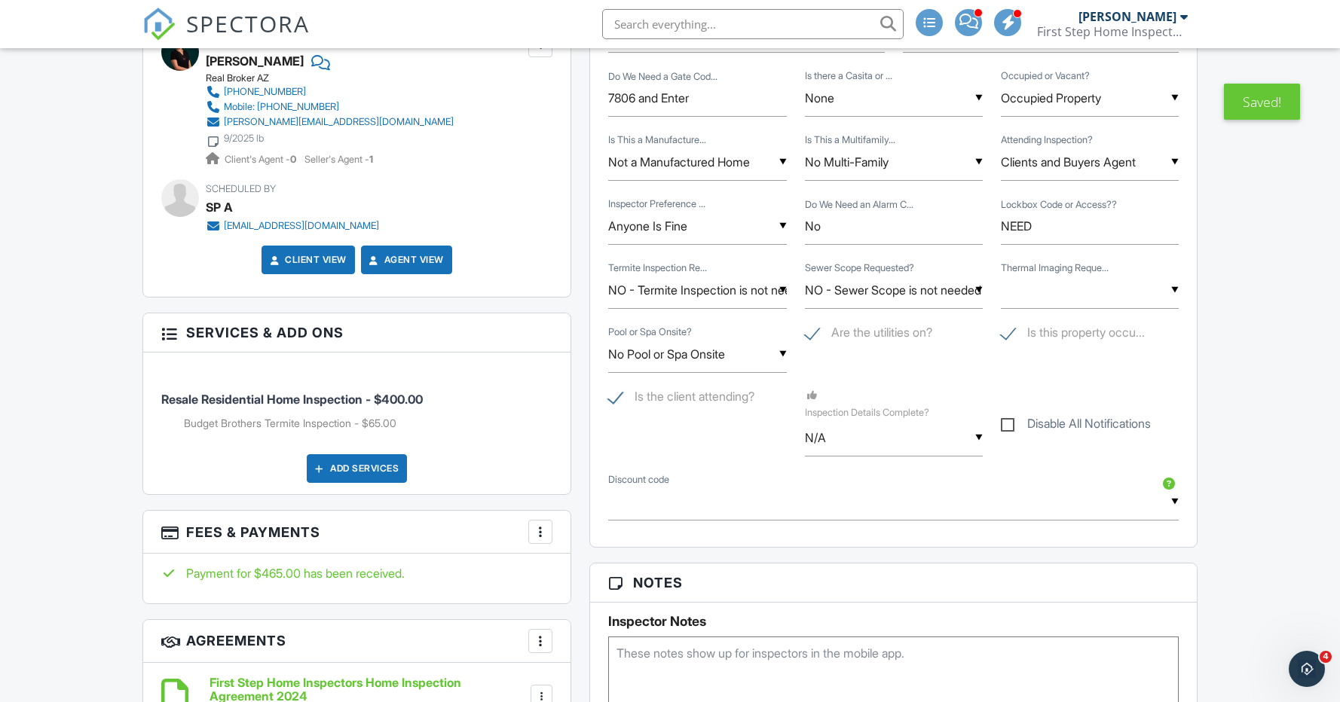
click at [1095, 287] on div "▼ YES - I NEED THERMAL IMAGING NO - Thermal Imaging is not needed UNKNOWN YES -…" at bounding box center [1090, 290] width 178 height 37
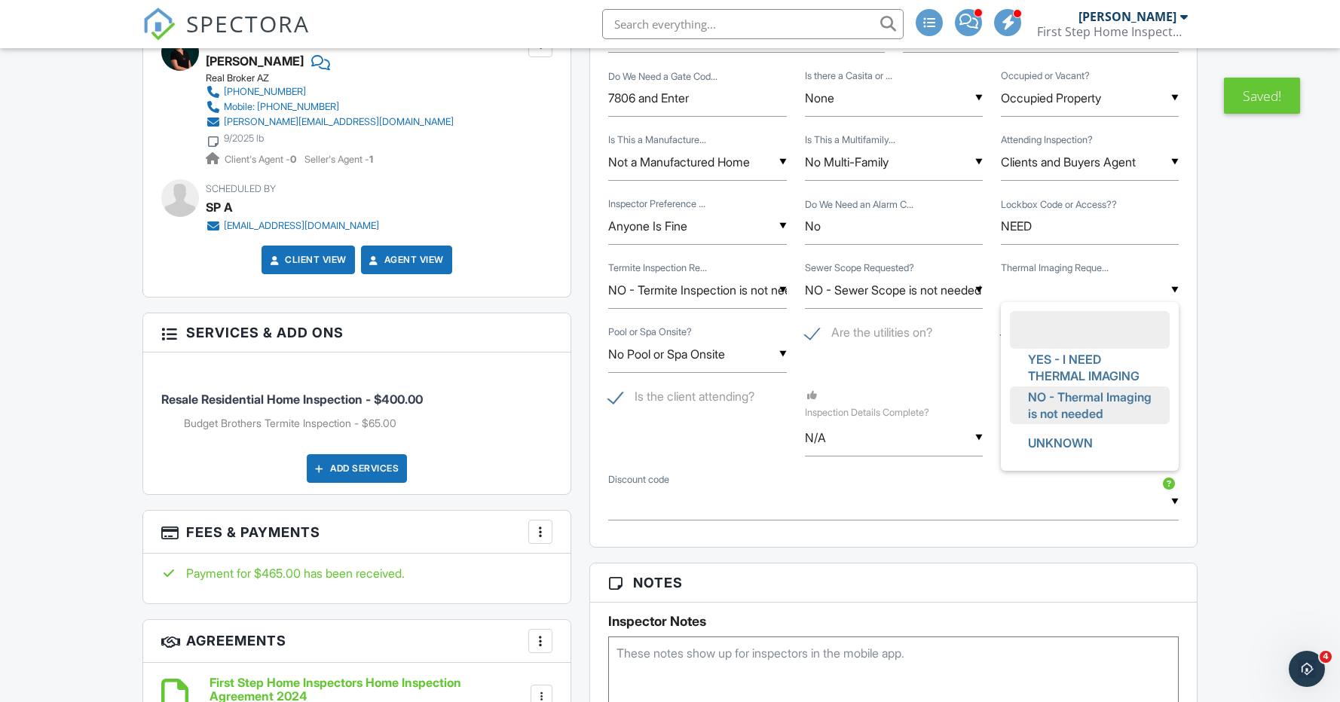
click at [1096, 386] on span "NO - Thermal Imaging is not needed" at bounding box center [1090, 405] width 148 height 54
type input "NO - Thermal Imaging is not needed"
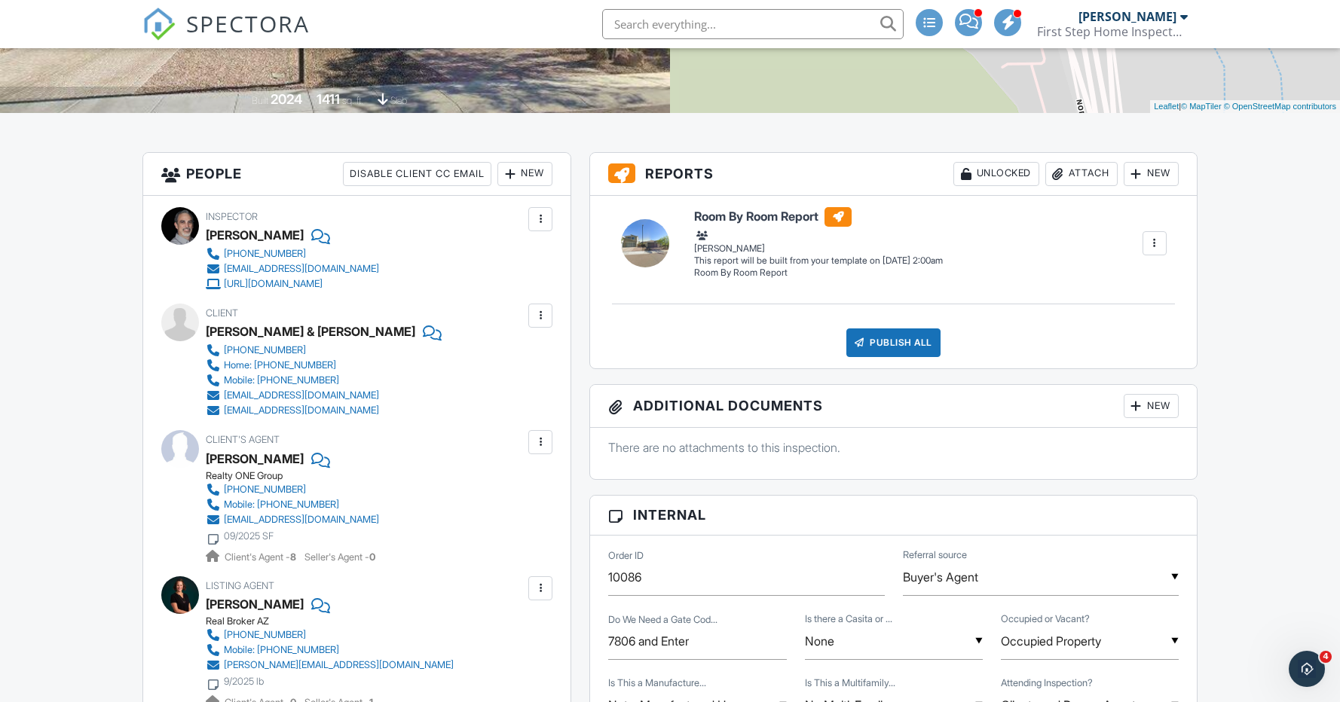
scroll to position [334, 0]
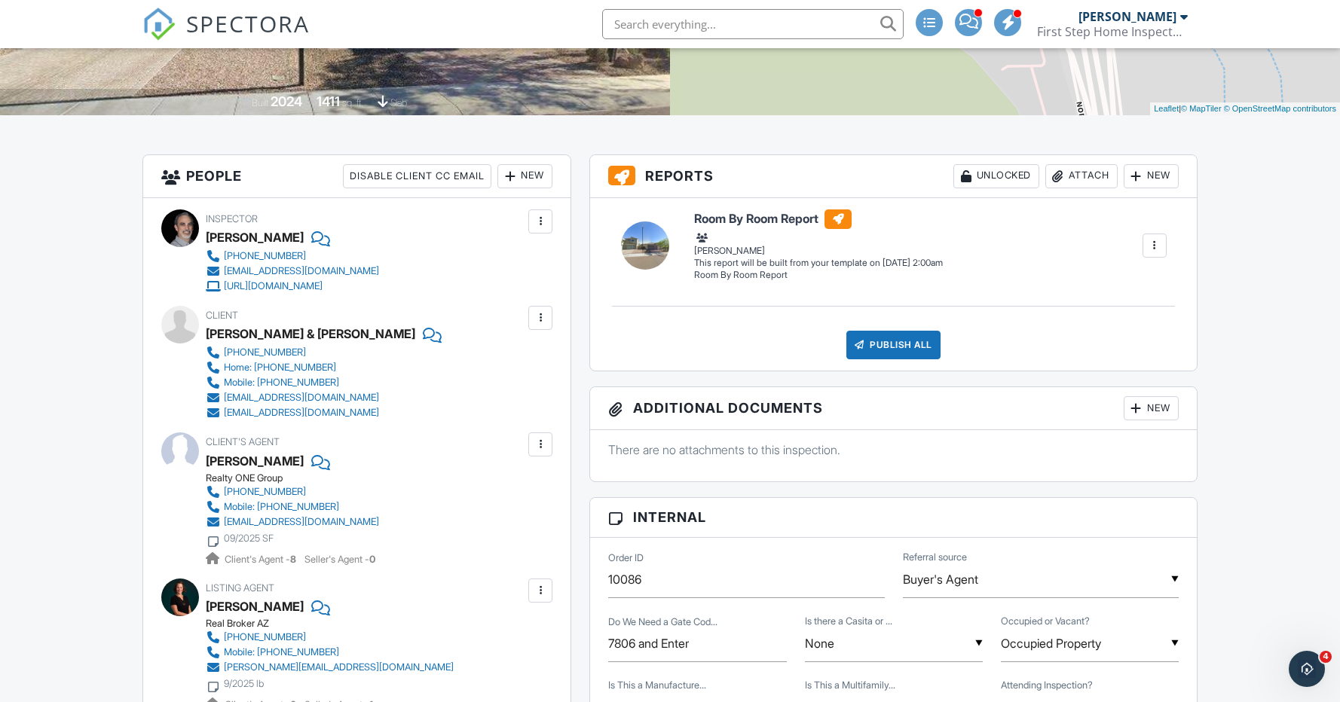
click at [1153, 249] on div at bounding box center [1154, 245] width 15 height 15
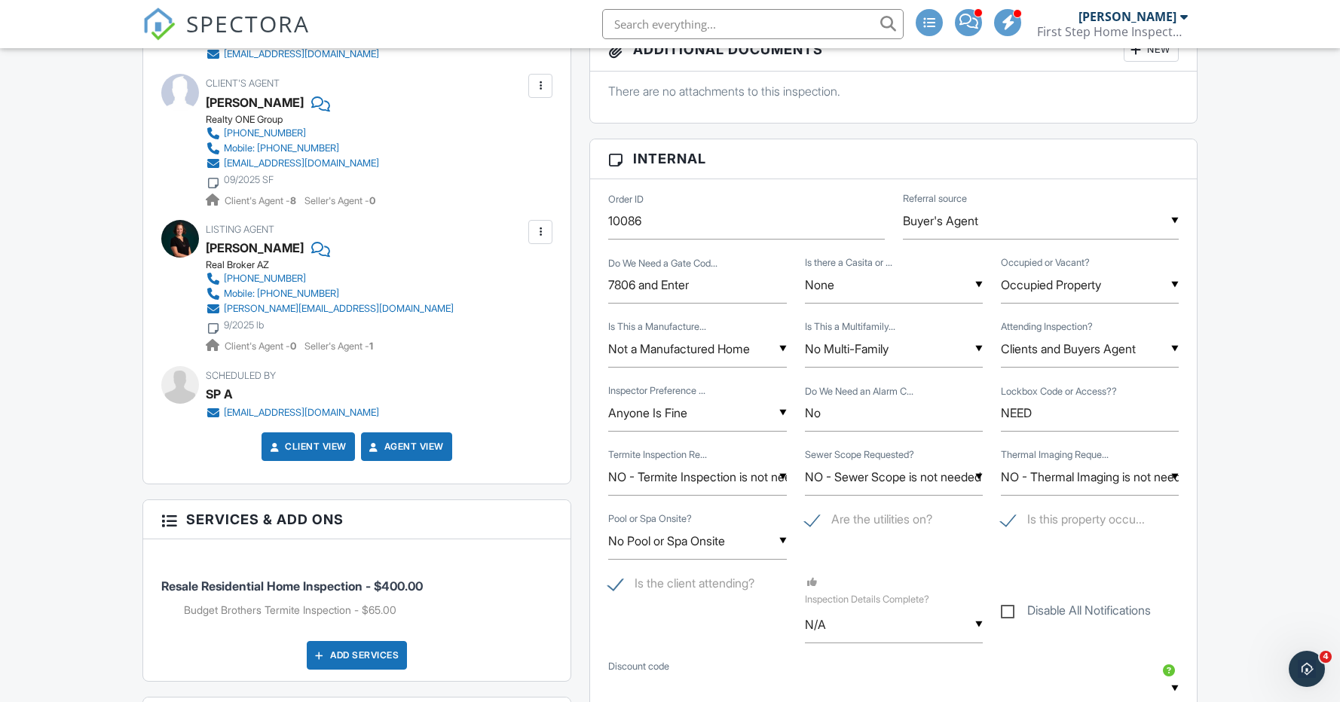
scroll to position [695, 0]
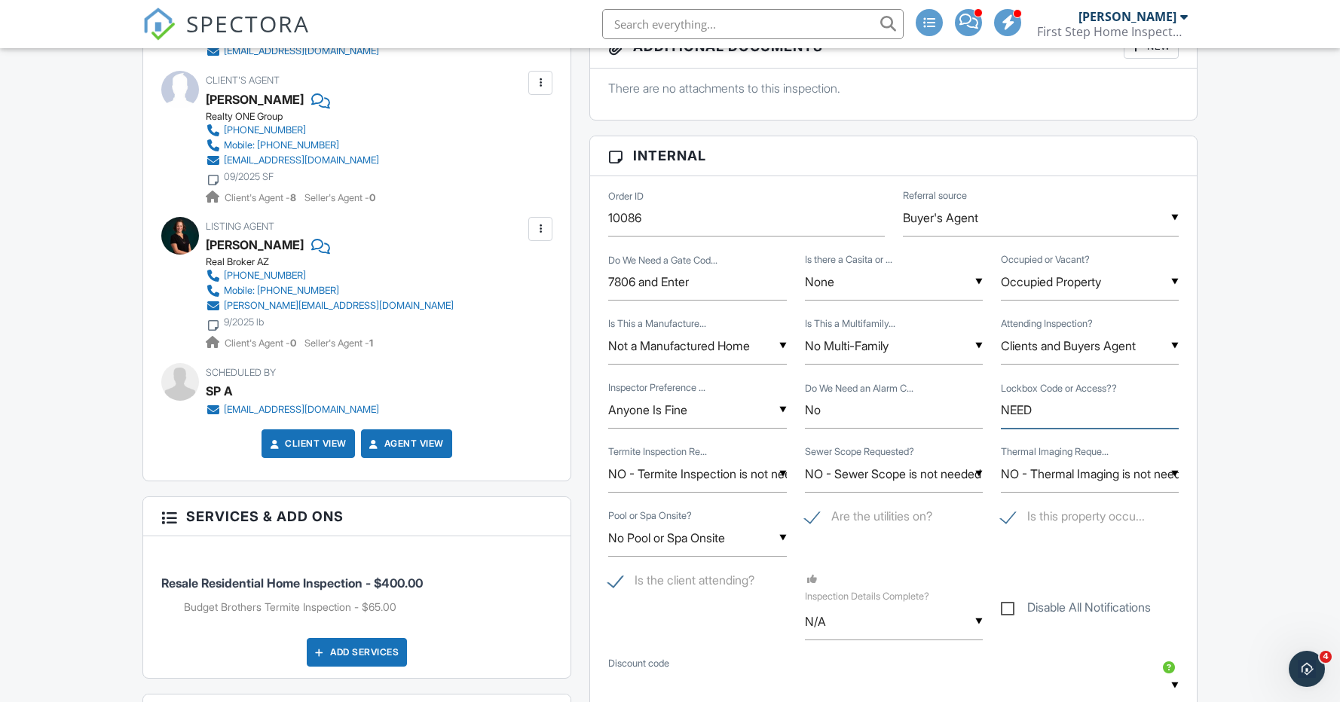
click at [1079, 415] on input "NEED" at bounding box center [1090, 410] width 178 height 37
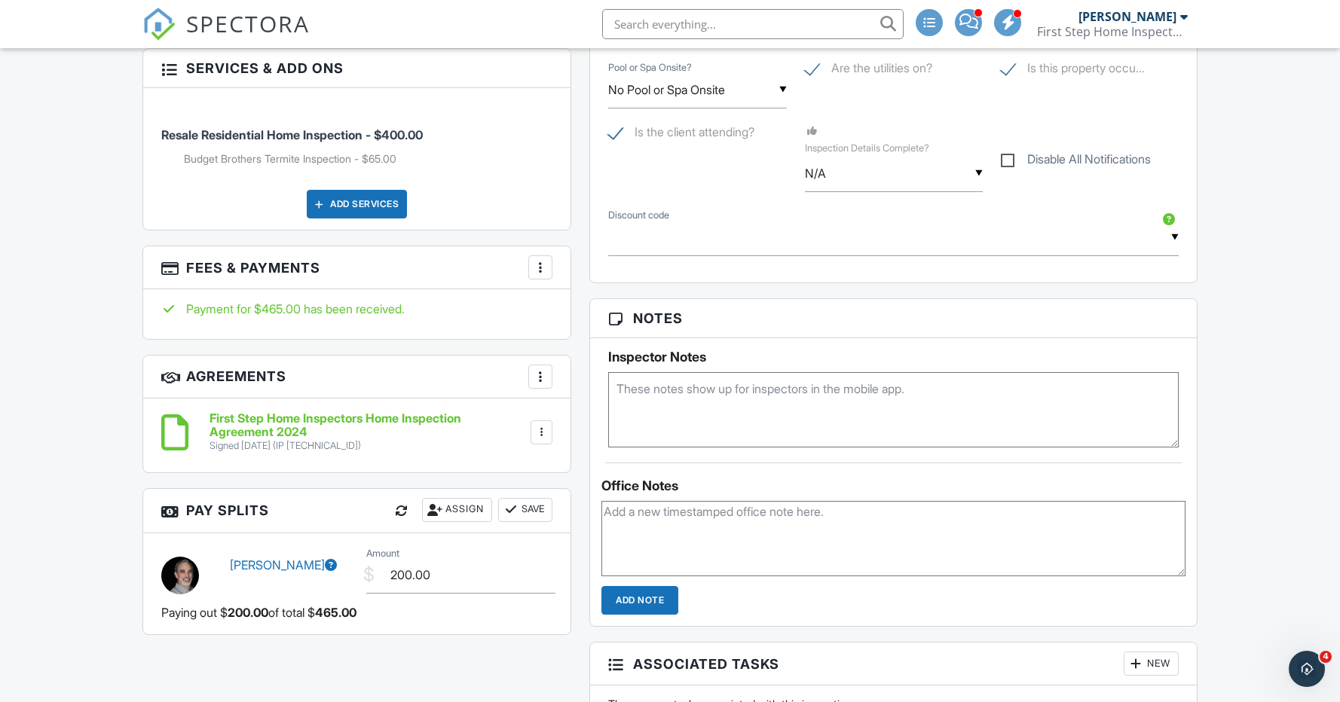
scroll to position [1147, 0]
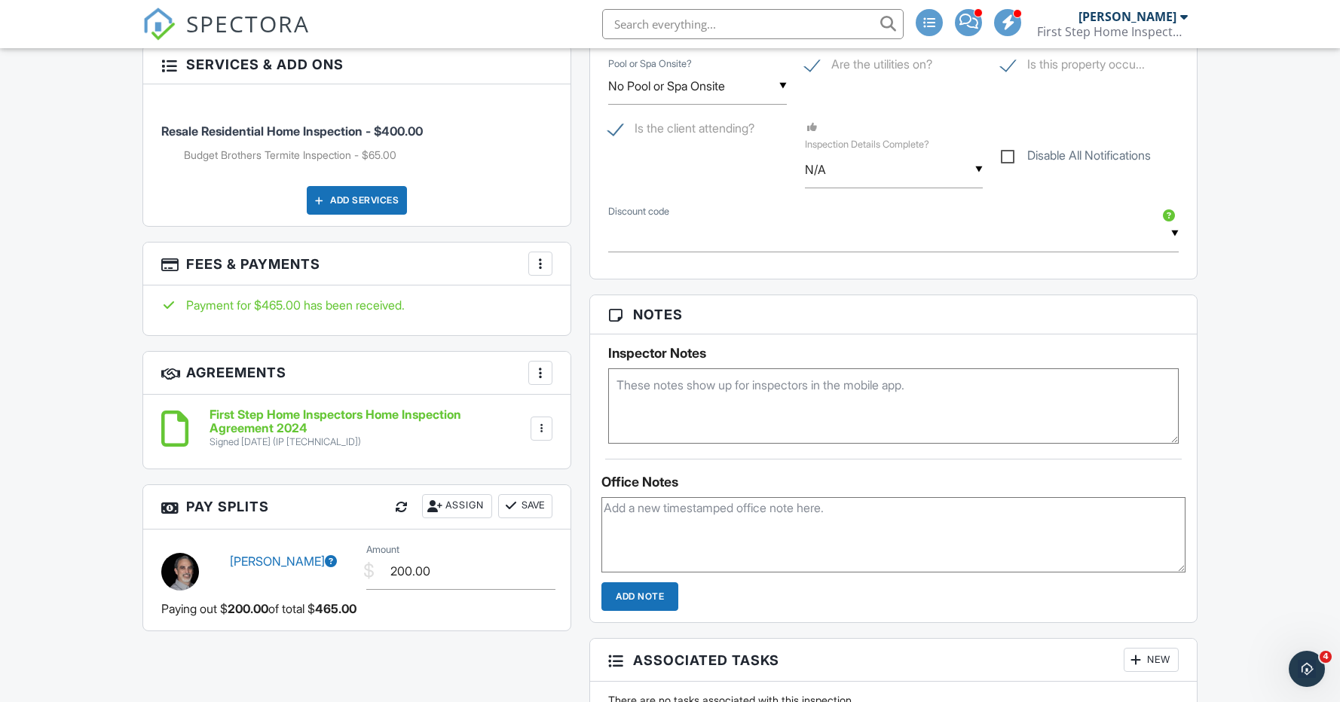
click at [735, 394] on textarea at bounding box center [893, 405] width 570 height 75
paste textarea "CBS code: 7557110 Gate code: 7806"
drag, startPoint x: 724, startPoint y: 384, endPoint x: 695, endPoint y: 380, distance: 28.9
click at [679, 385] on textarea "CBS code: 7557110 Gate code: 7806" at bounding box center [893, 405] width 570 height 75
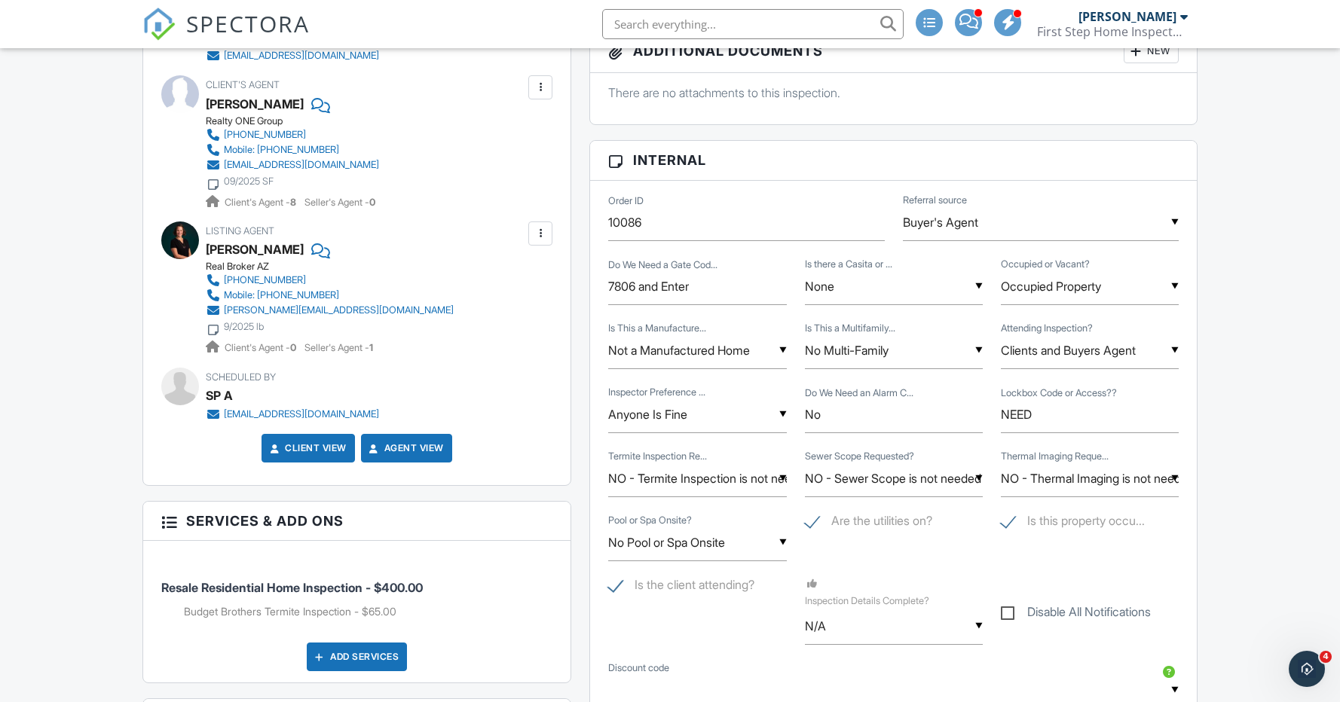
scroll to position [706, 0]
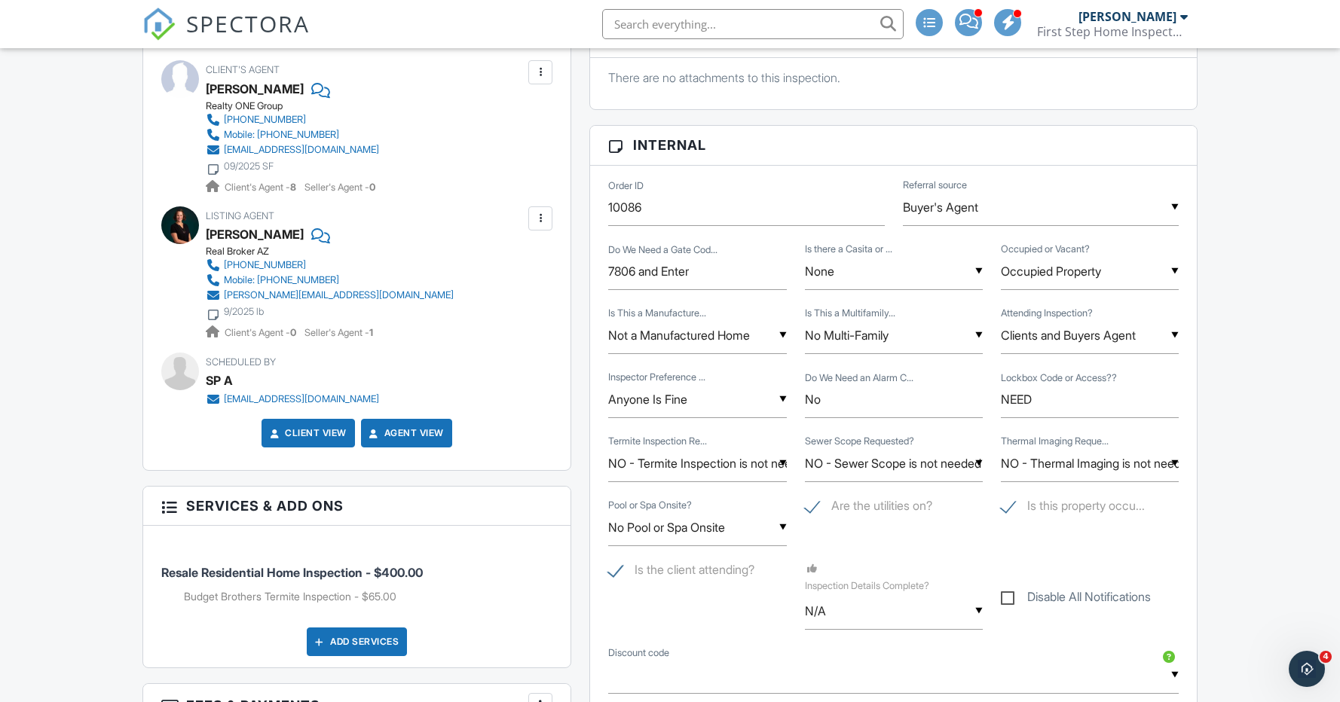
type textarea "CBS code: 7557110 Gate code: 7806"
click at [1059, 399] on input "NEED" at bounding box center [1090, 399] width 178 height 37
type input "N"
paste input "7557110"
type input "7557110"
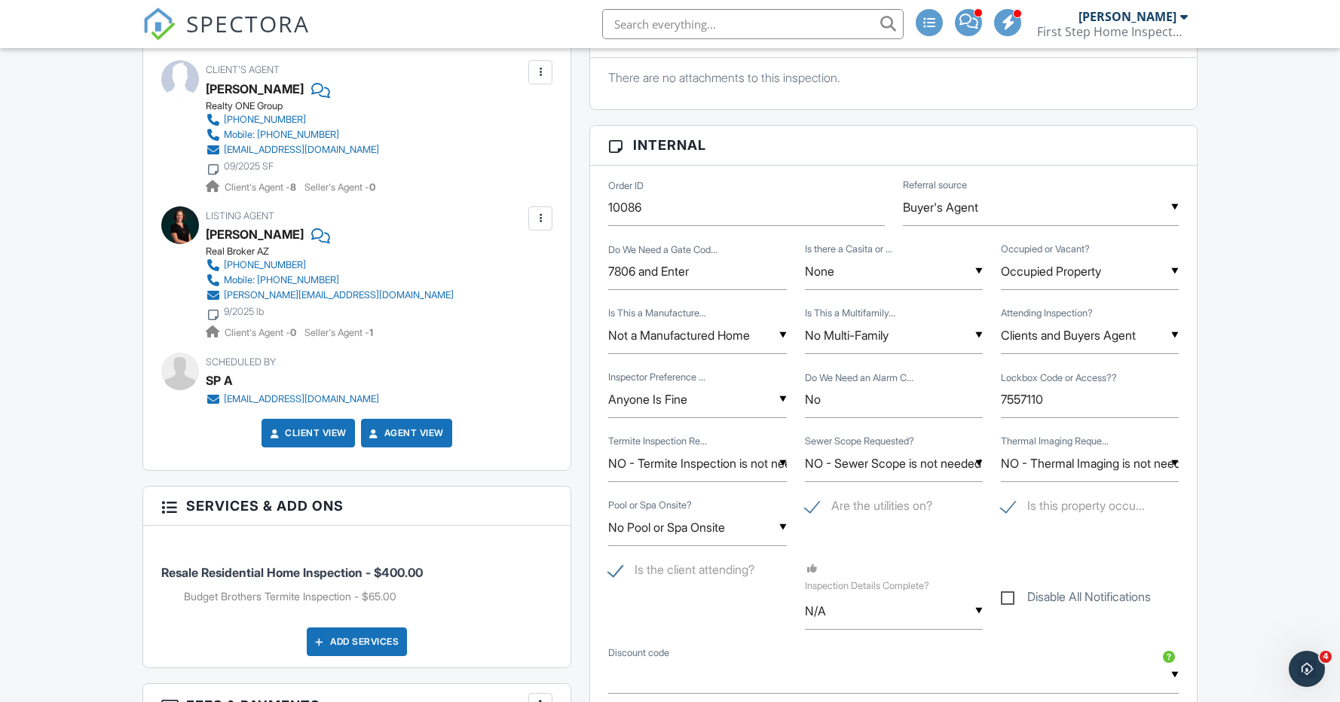
click at [675, 468] on input "NO - Termite Inspection is not needed" at bounding box center [697, 463] width 178 height 37
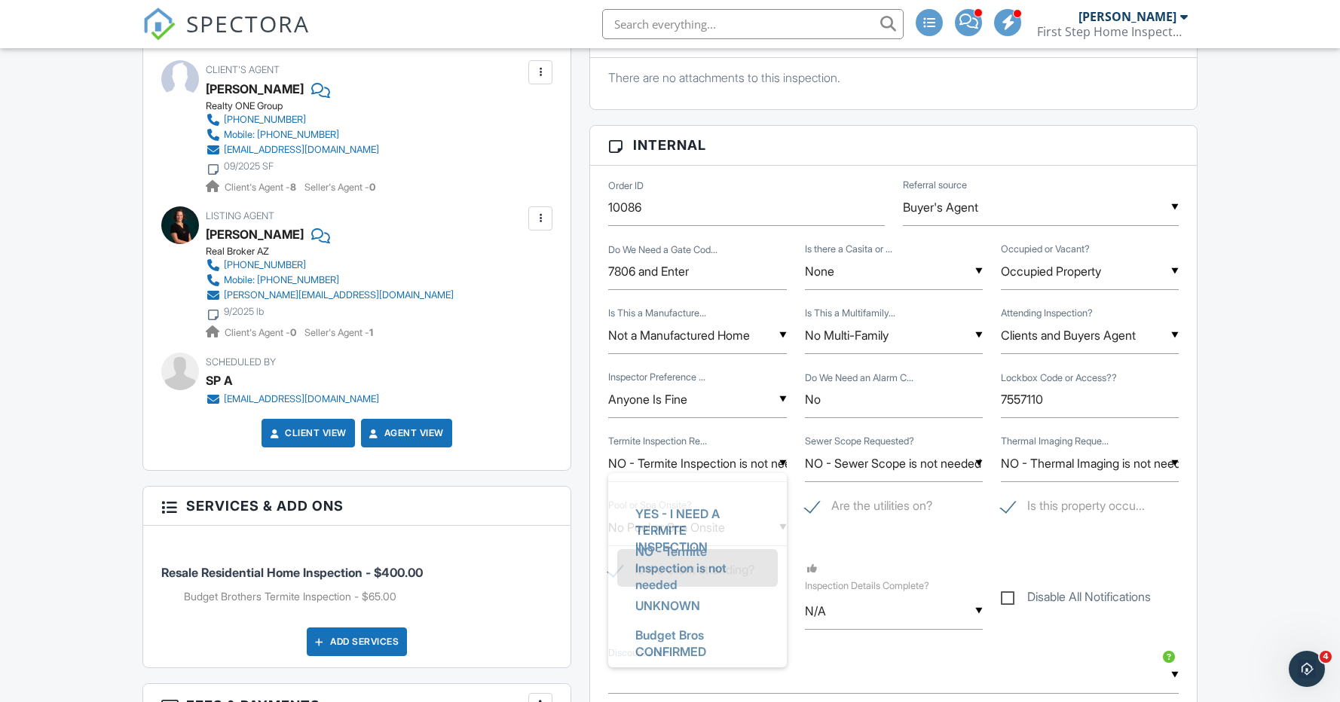
scroll to position [0, 0]
click at [687, 521] on span "YES - I NEED A TERMITE INSPECTION" at bounding box center [697, 541] width 148 height 71
type input "YES - I NEED A TERMITE INSPECTION"
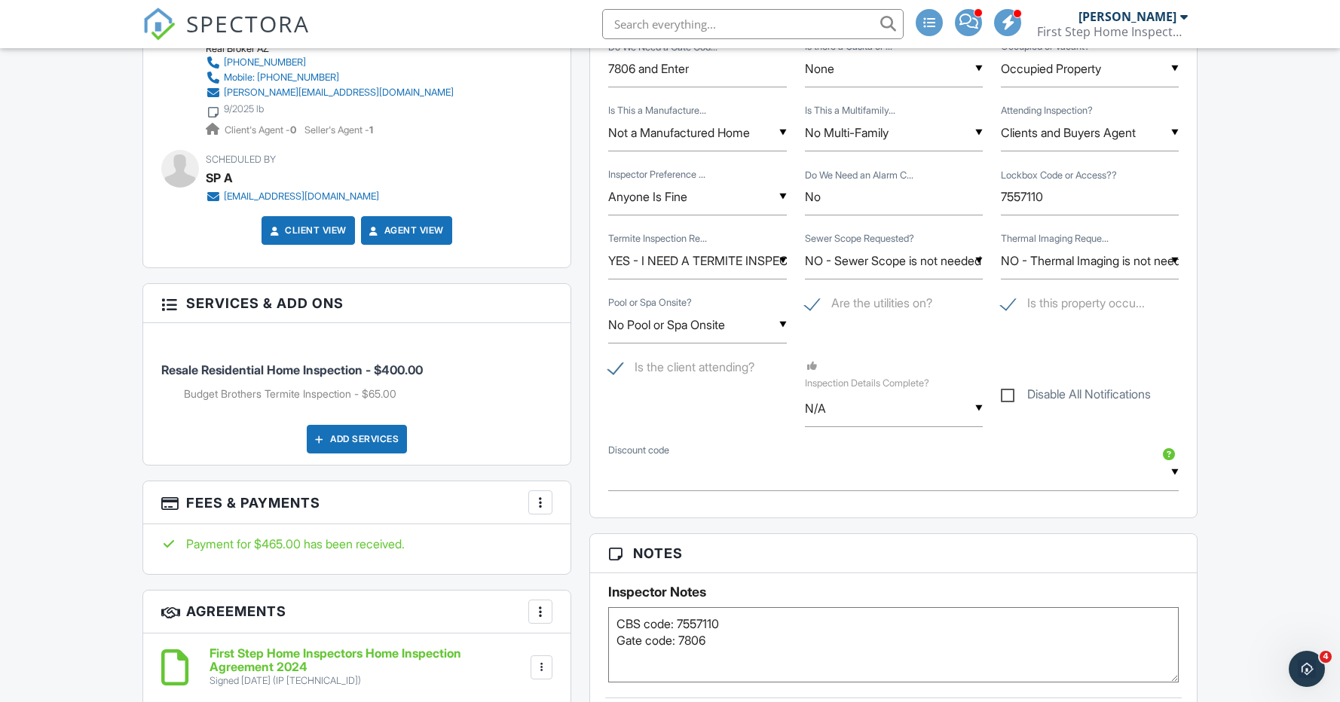
scroll to position [912, 0]
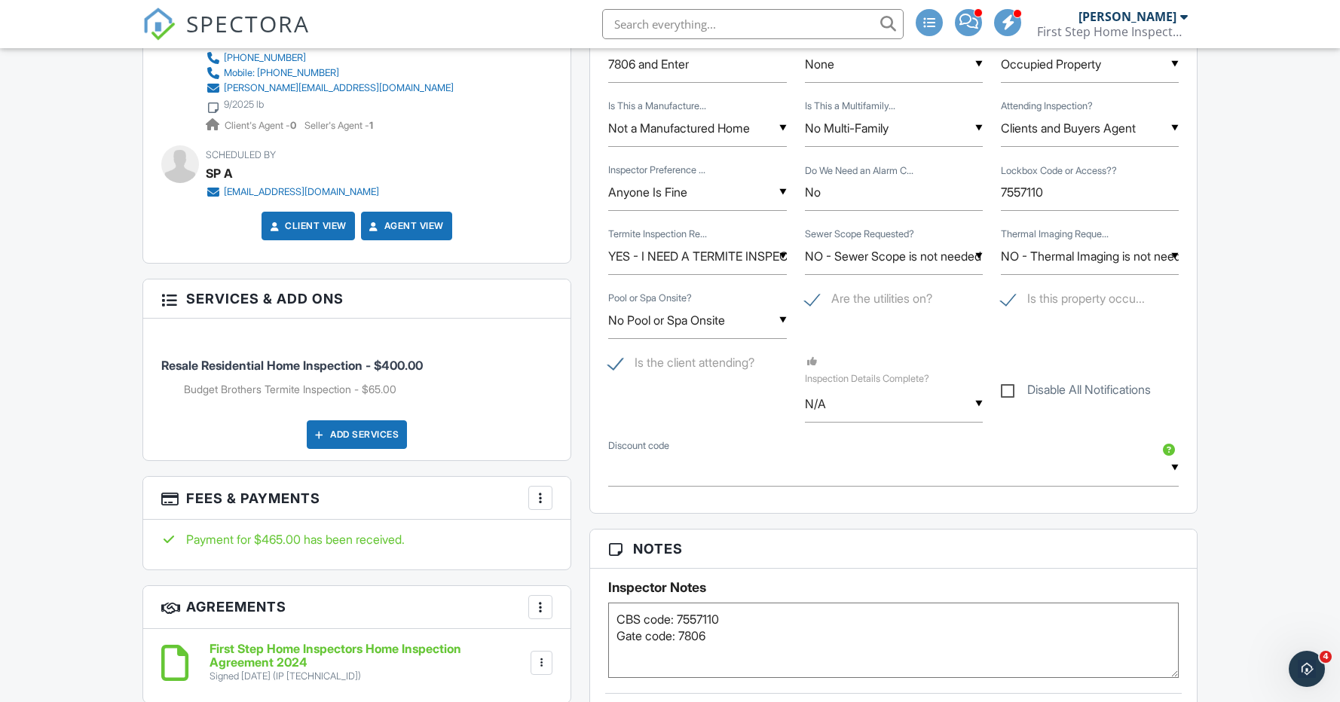
drag, startPoint x: 715, startPoint y: 640, endPoint x: 701, endPoint y: 638, distance: 14.5
click at [681, 635] on textarea "CBS code: 7557110 Gate code: 7806" at bounding box center [893, 640] width 570 height 75
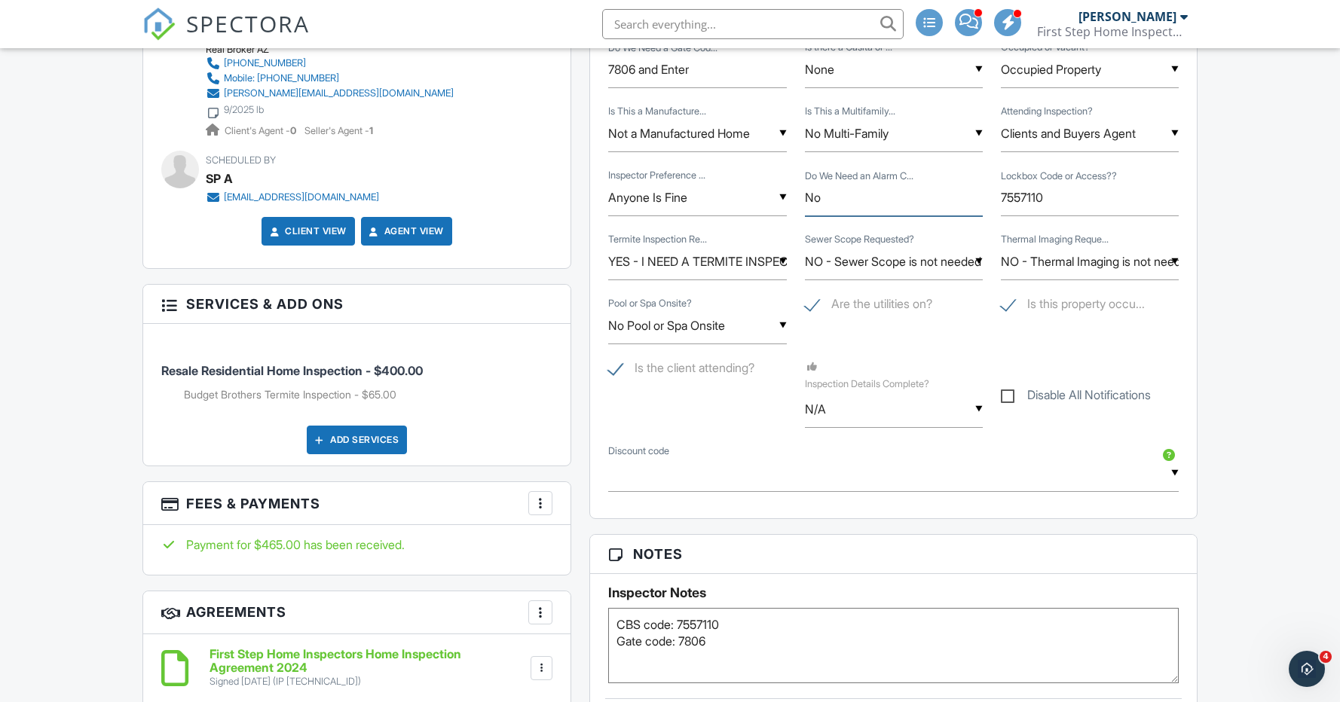
click at [902, 200] on input "No" at bounding box center [894, 197] width 178 height 37
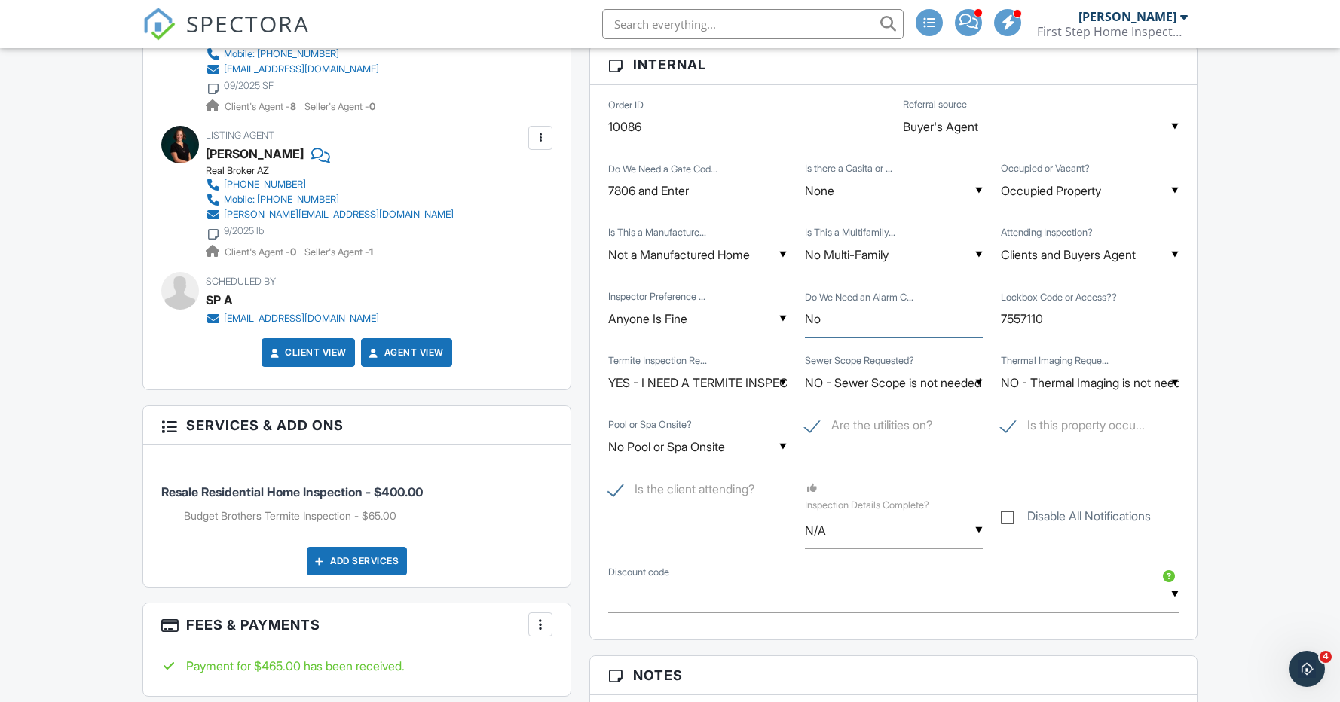
scroll to position [0, 0]
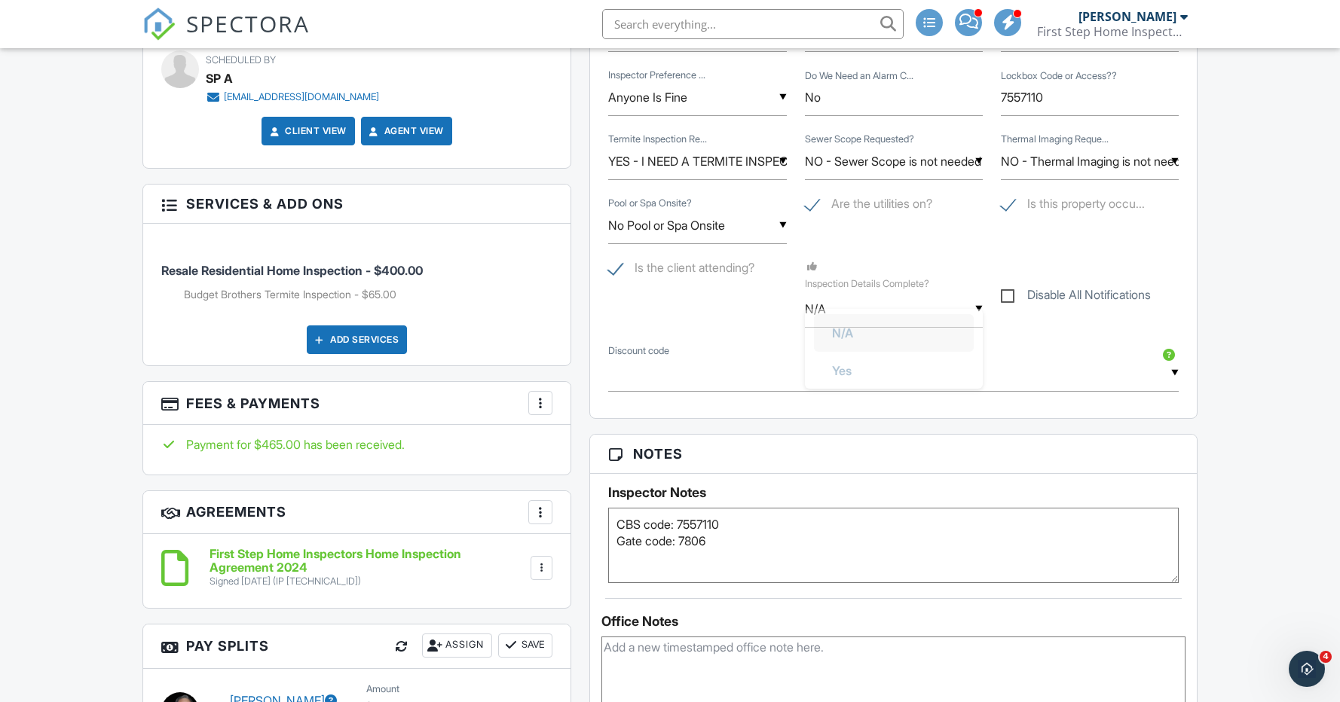
click at [850, 305] on input "N/A" at bounding box center [894, 309] width 178 height 37
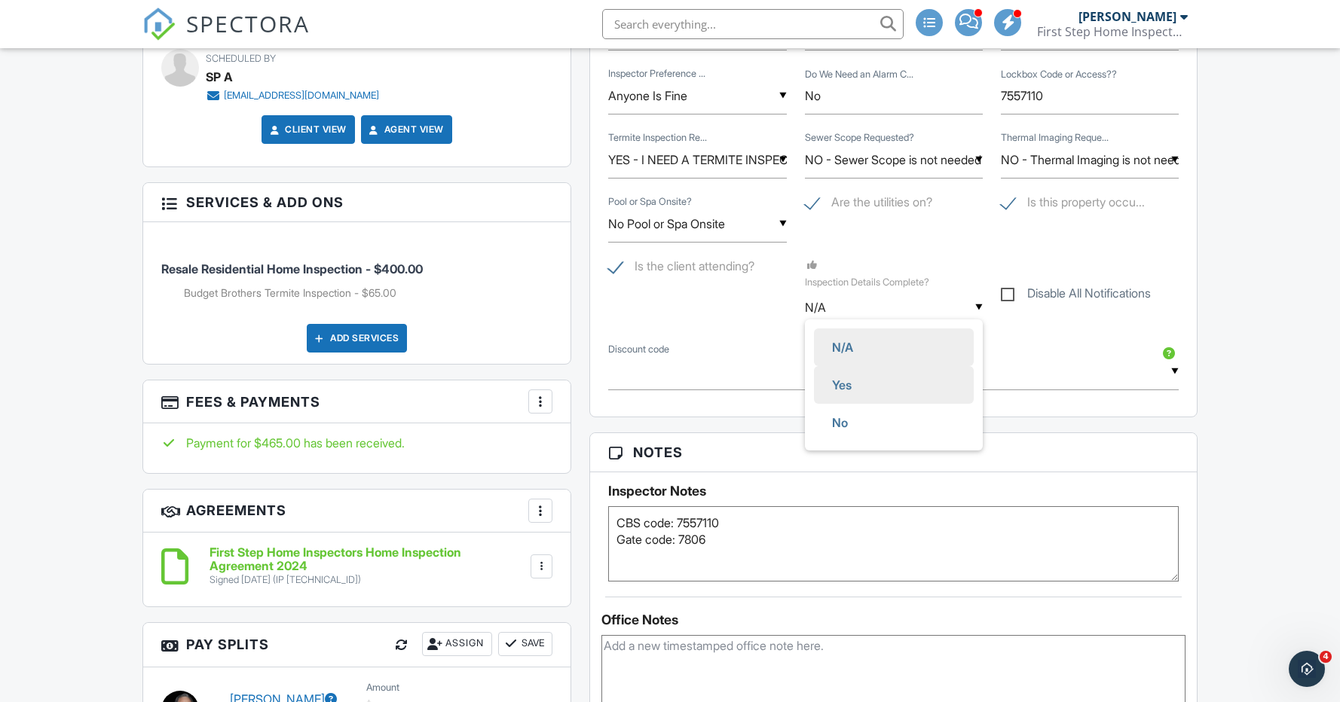
click at [887, 390] on li "Yes" at bounding box center [894, 385] width 160 height 38
type input "Yes"
